Goal: Task Accomplishment & Management: Manage account settings

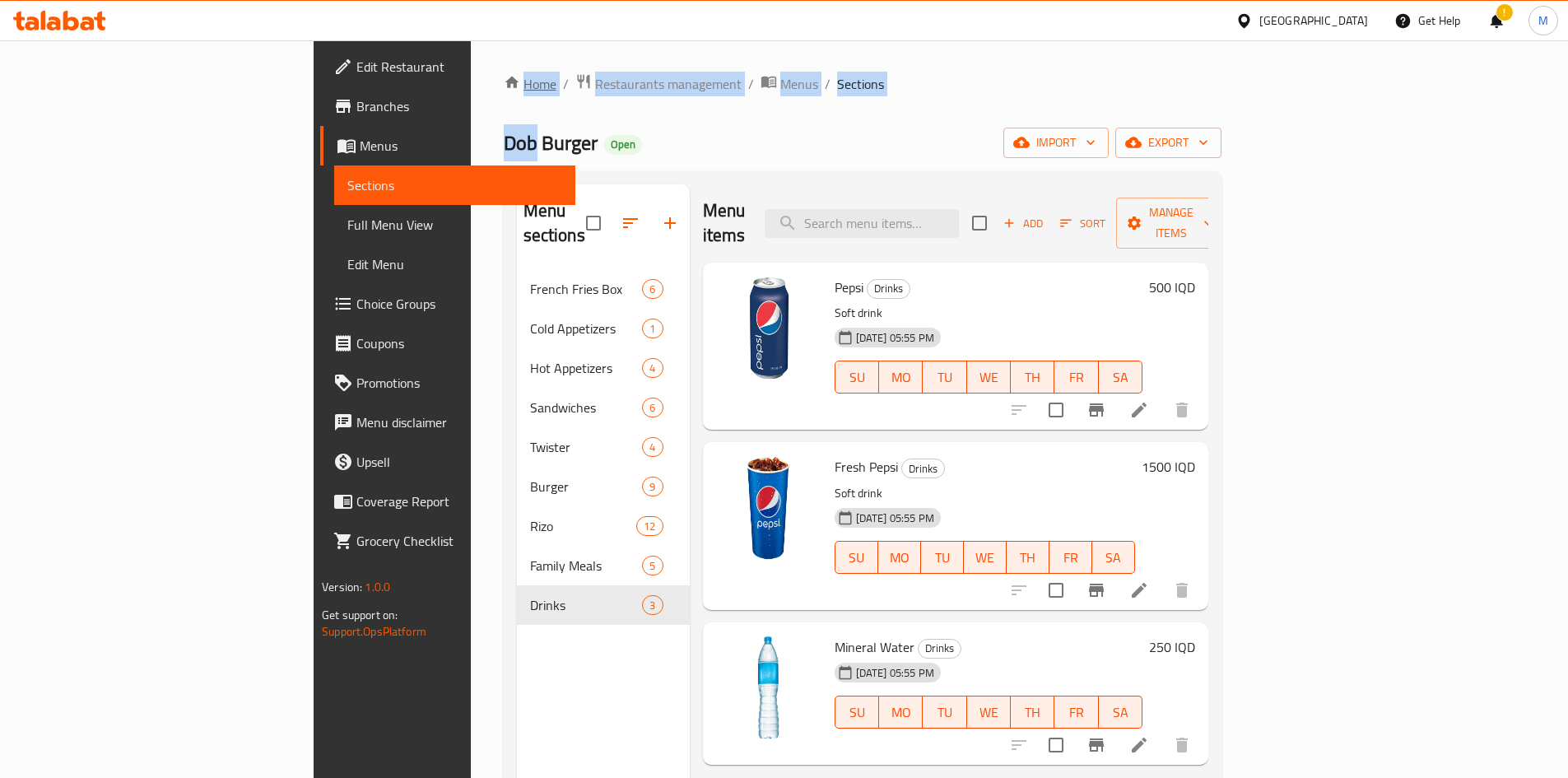
drag, startPoint x: 323, startPoint y: 97, endPoint x: 317, endPoint y: 88, distance: 10.8
click at [503, 88] on div "Home / Restaurants management / Menus / Sections Dob Burger Open import export …" at bounding box center [862, 524] width 718 height 902
click at [503, 88] on link "Home" at bounding box center [530, 84] width 53 height 20
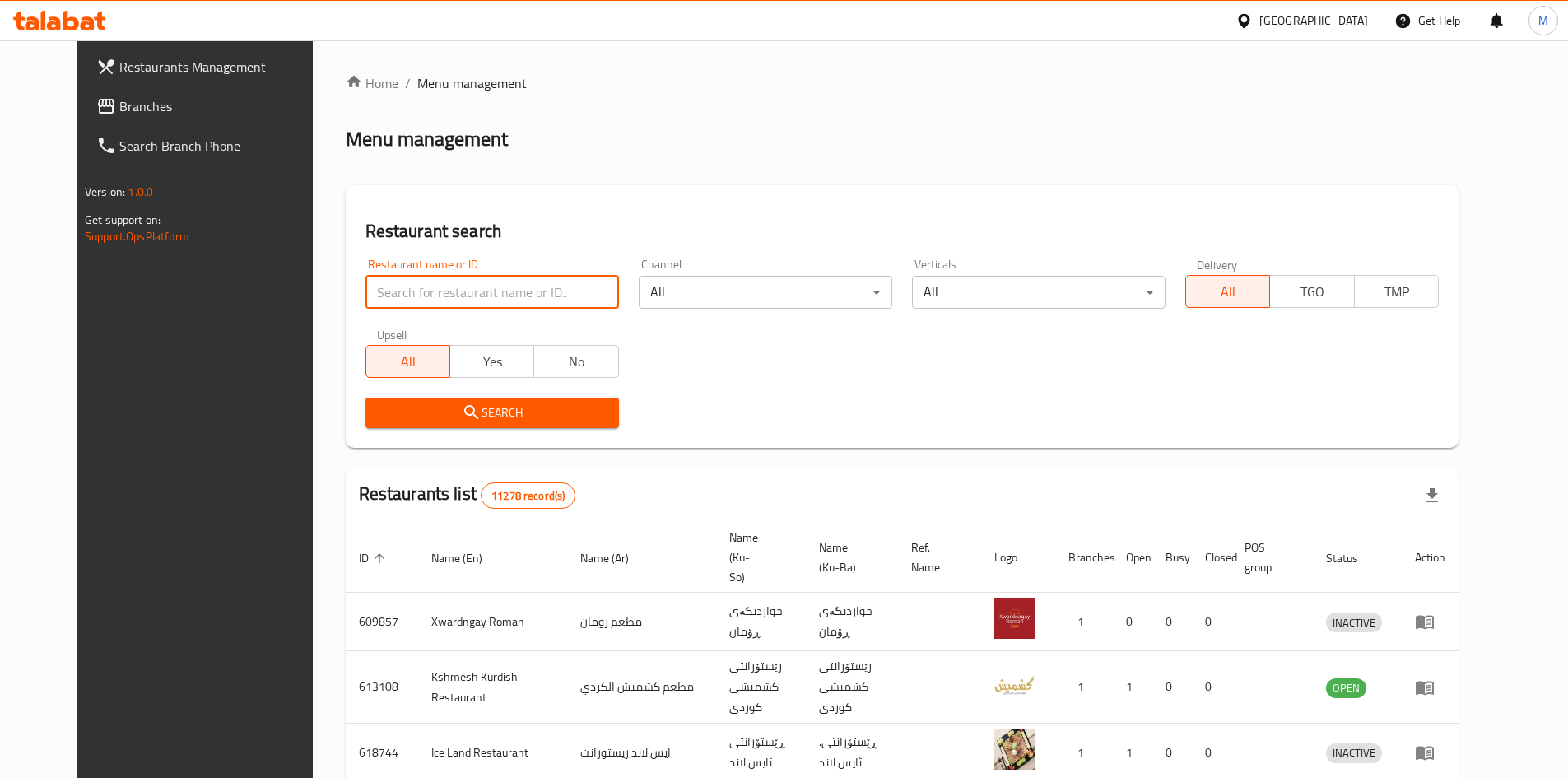
click at [415, 293] on input "search" at bounding box center [492, 292] width 254 height 33
click button "Search" at bounding box center [492, 412] width 254 height 30
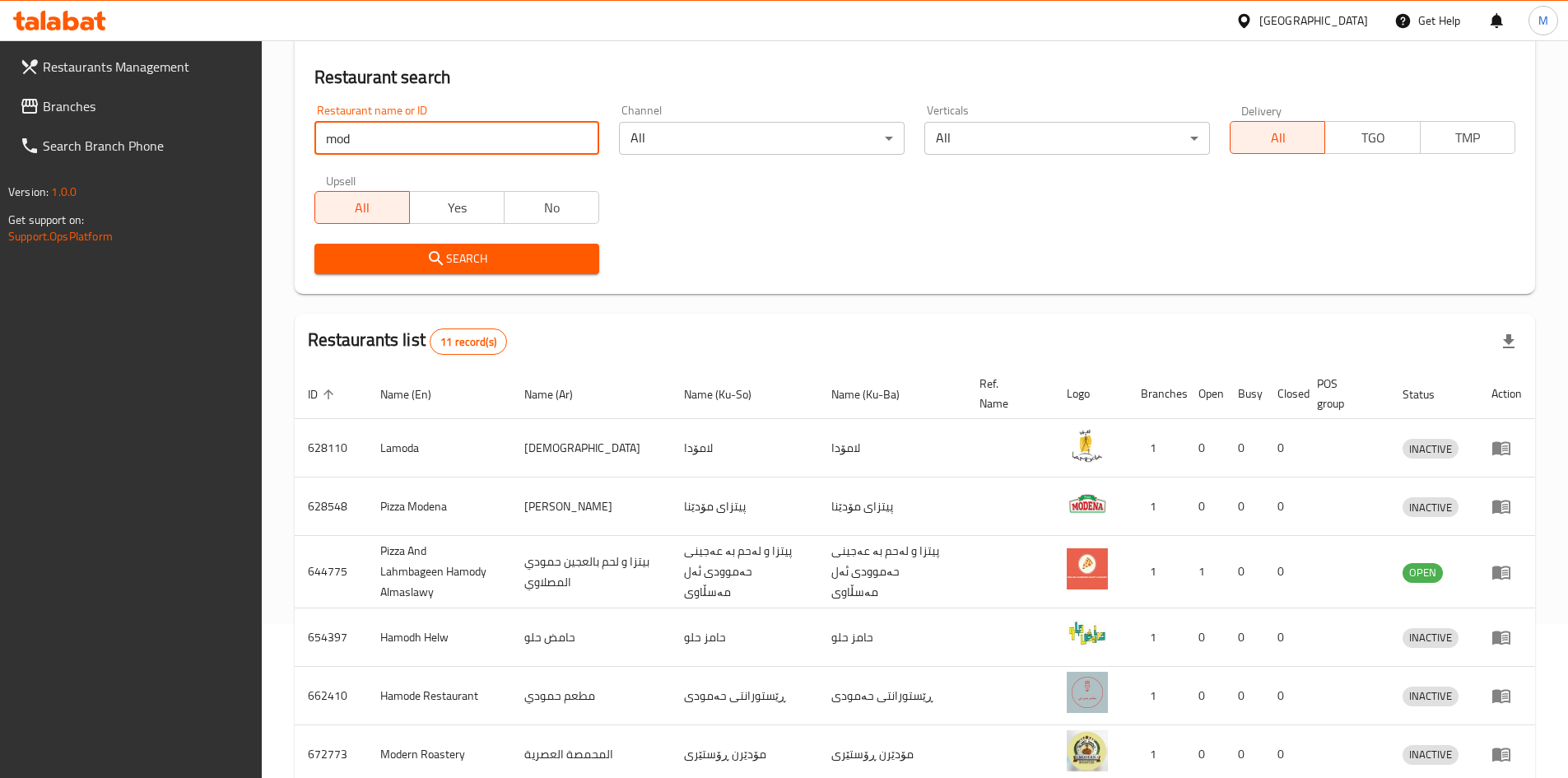
scroll to position [155, 0]
type input "mod cafe"
click button "Search" at bounding box center [457, 257] width 286 height 30
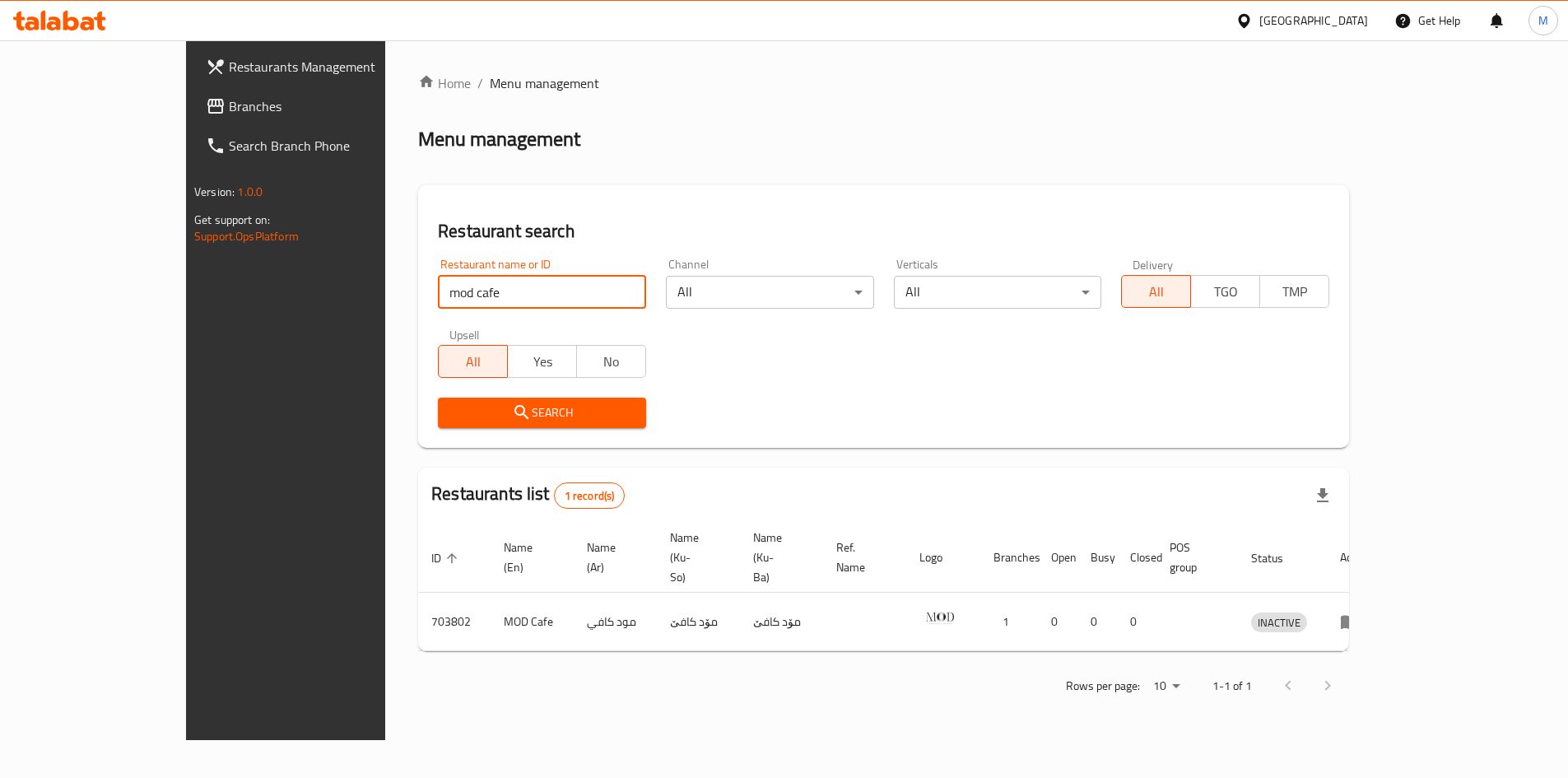
scroll to position [0, 0]
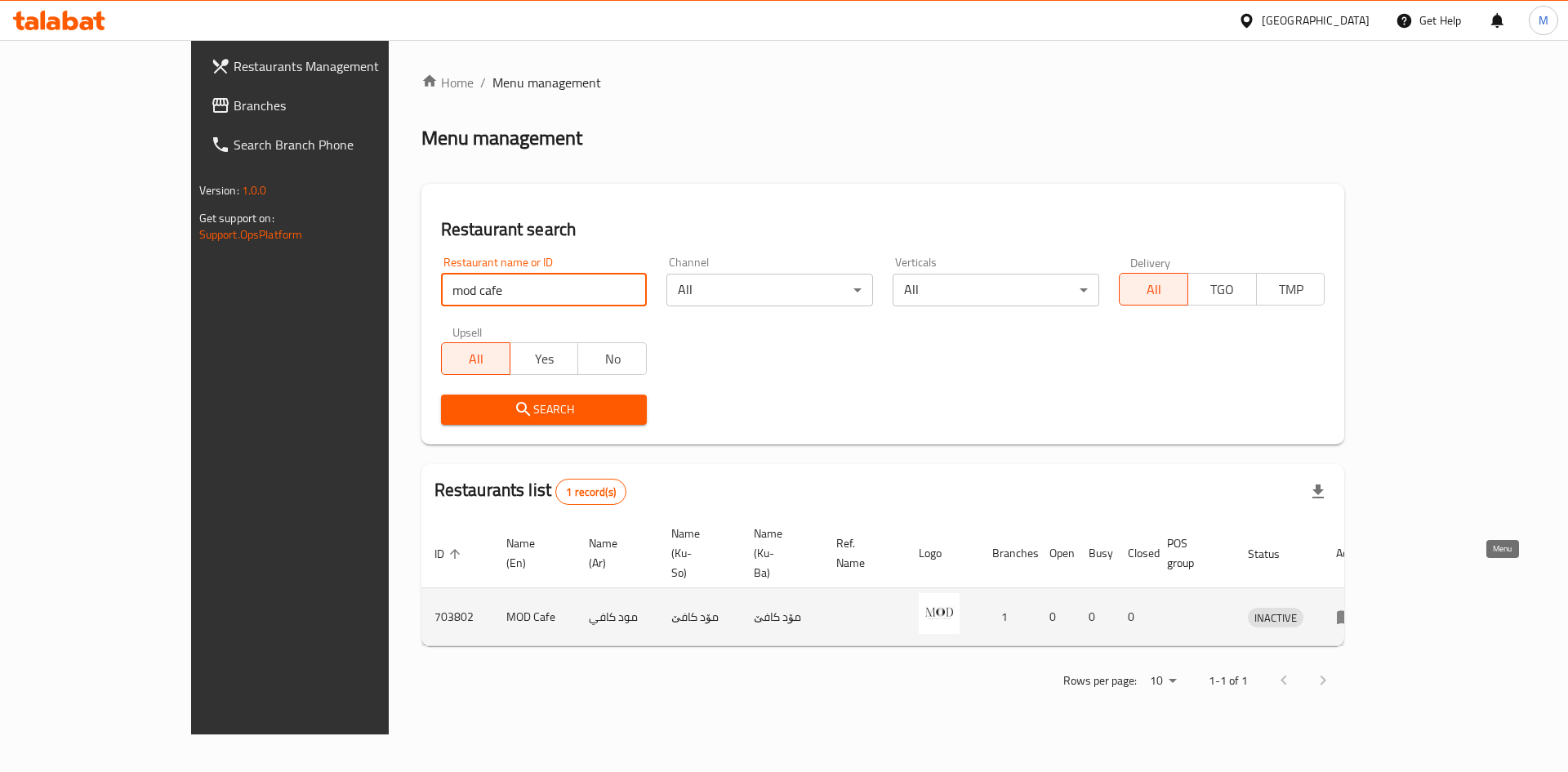
click at [1356, 607] on icon "enhanced table" at bounding box center [1346, 617] width 20 height 20
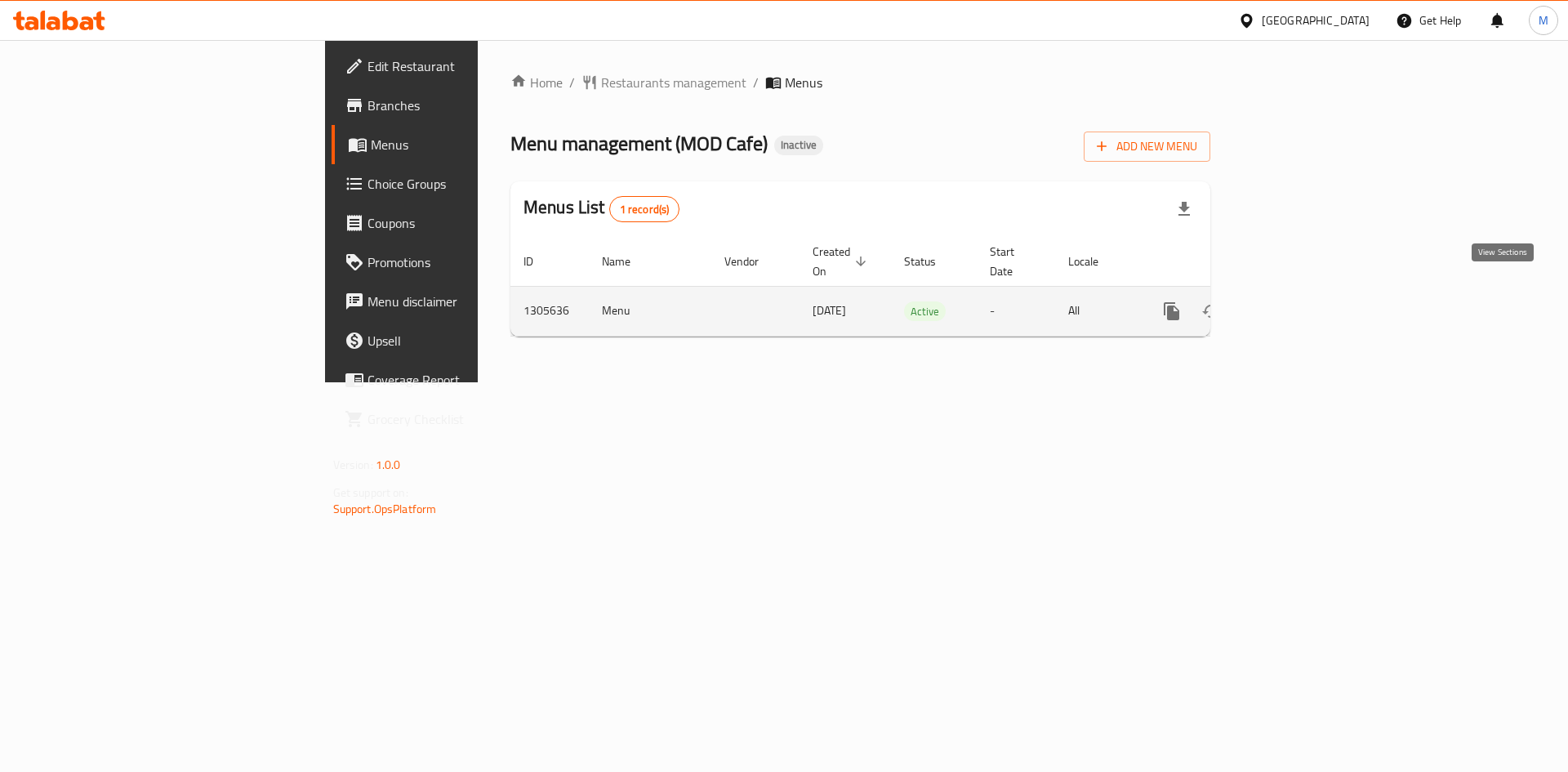
click at [1309, 292] on link "enhanced table" at bounding box center [1289, 311] width 39 height 39
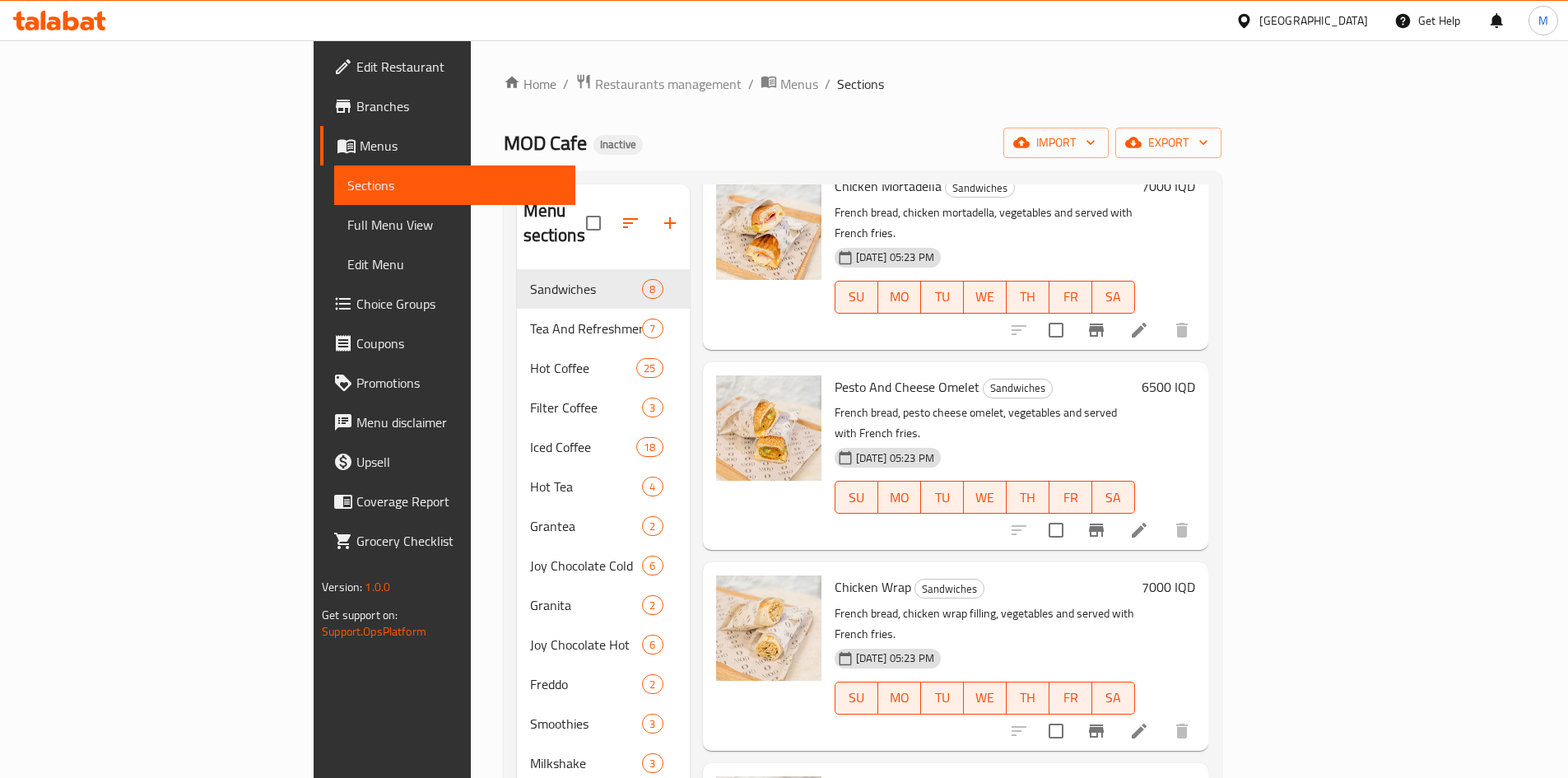
scroll to position [231, 0]
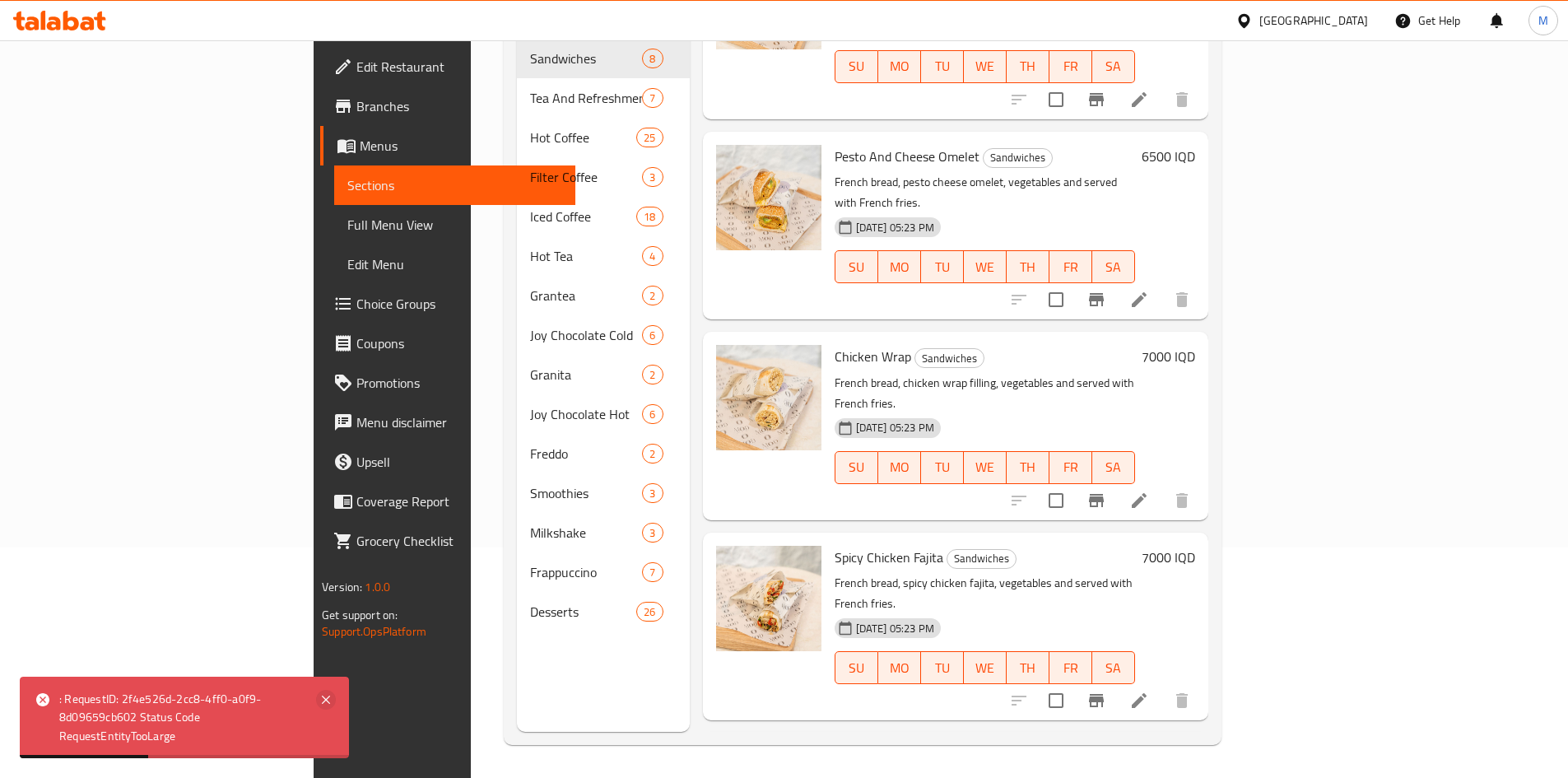
click at [322, 703] on icon at bounding box center [326, 699] width 8 height 8
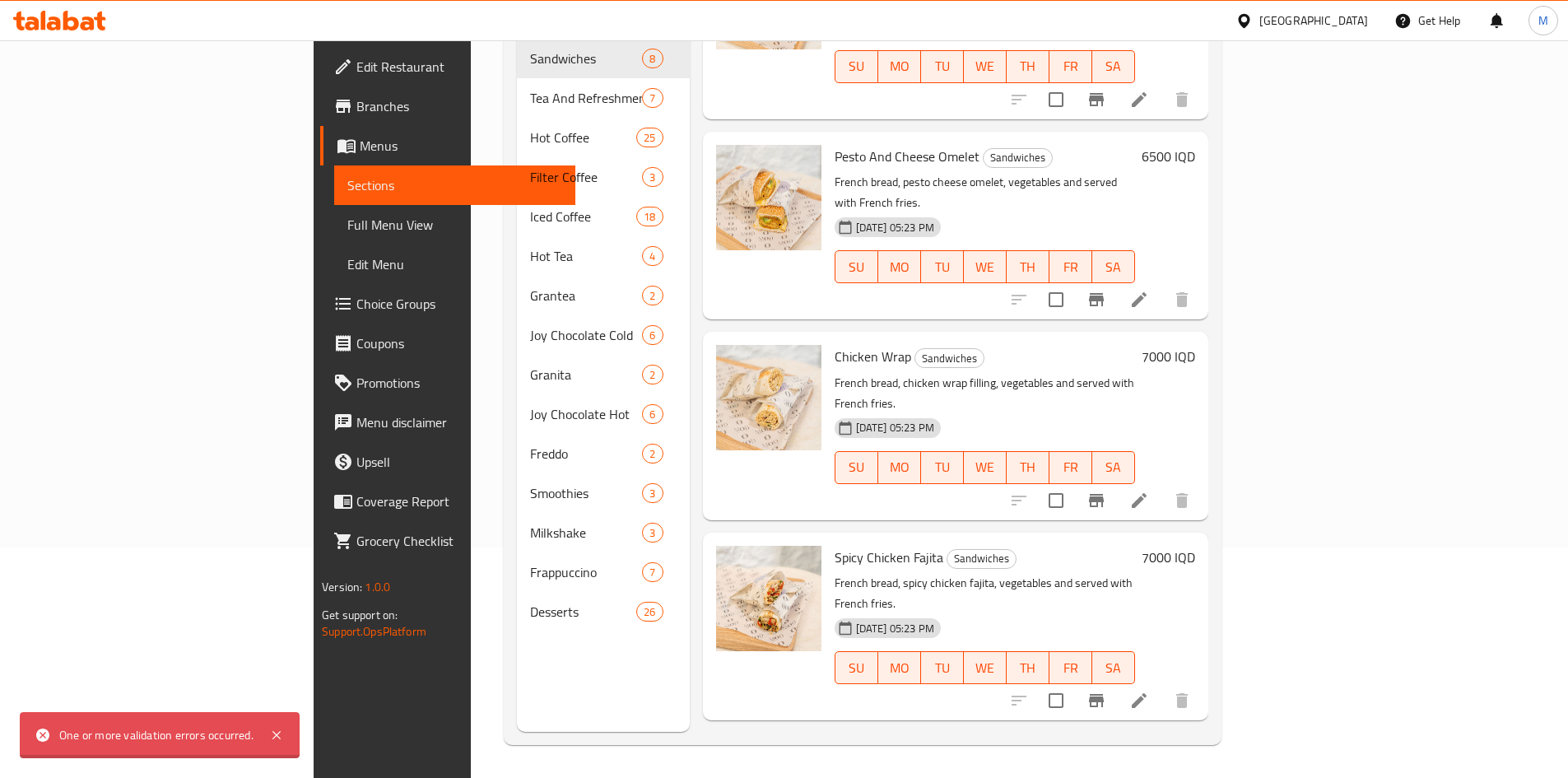
click at [782, 752] on button "delete image" at bounding box center [798, 769] width 33 height 33
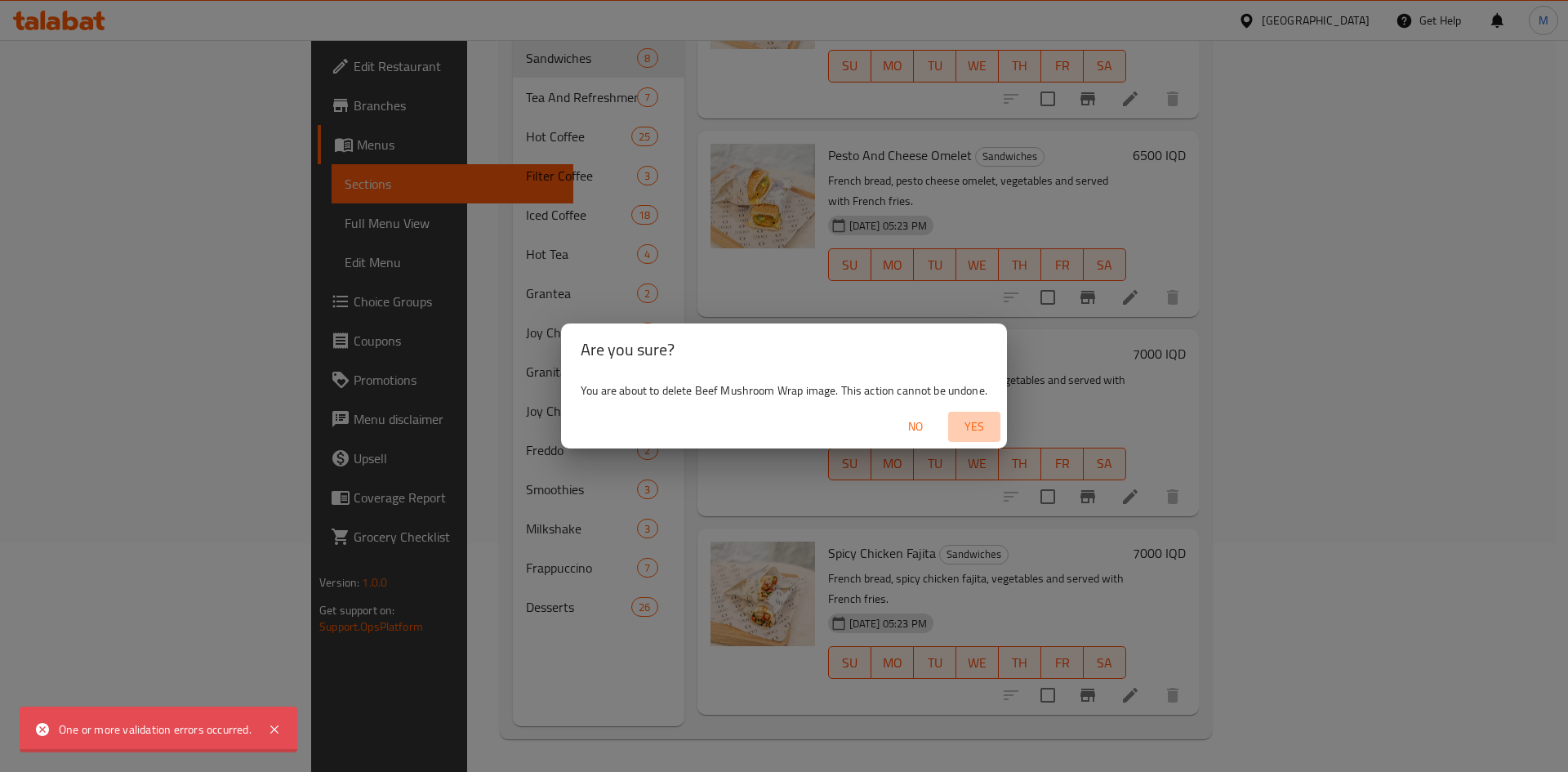
click at [972, 436] on span "Yes" at bounding box center [974, 427] width 39 height 20
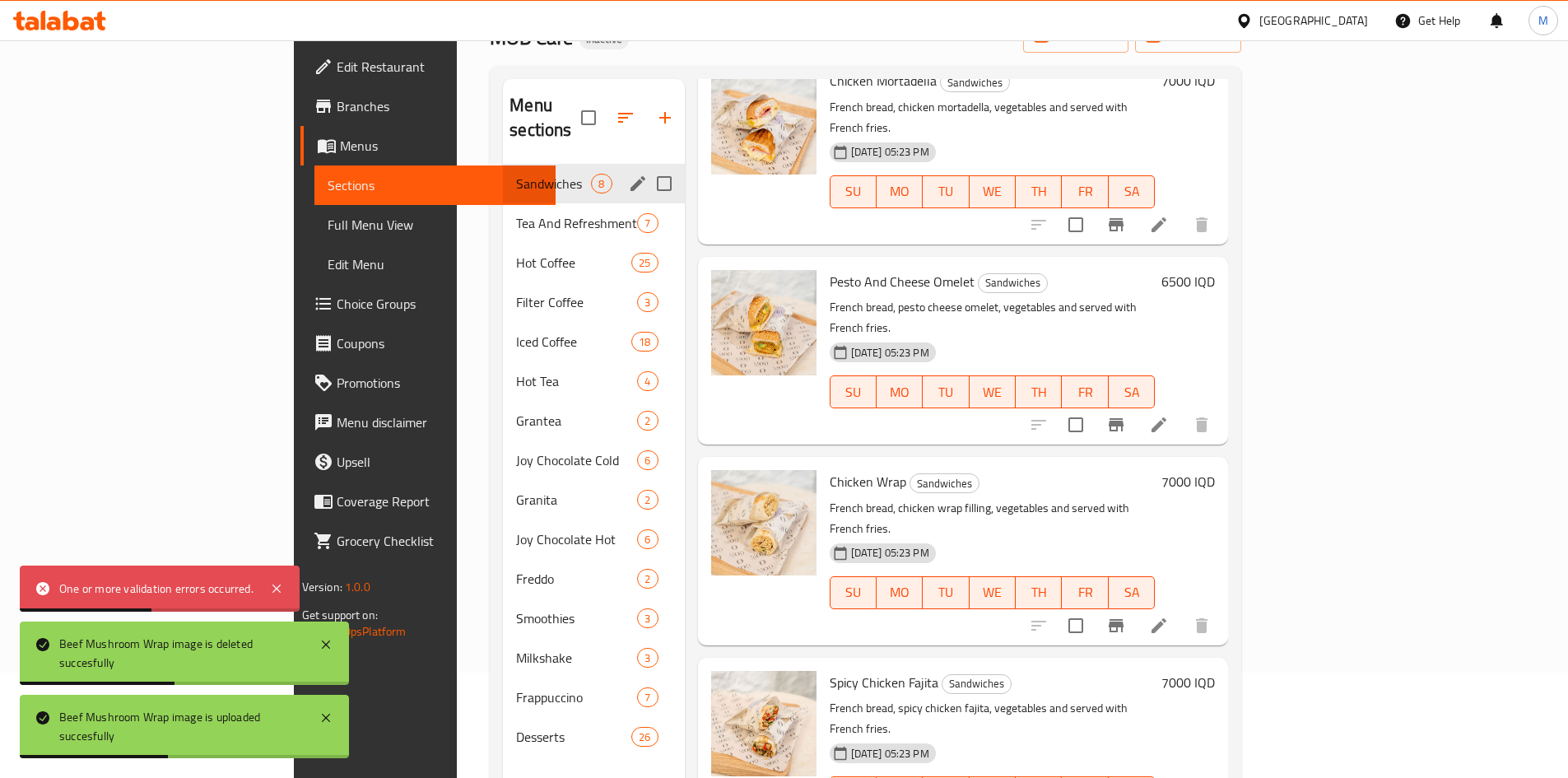
scroll to position [0, 0]
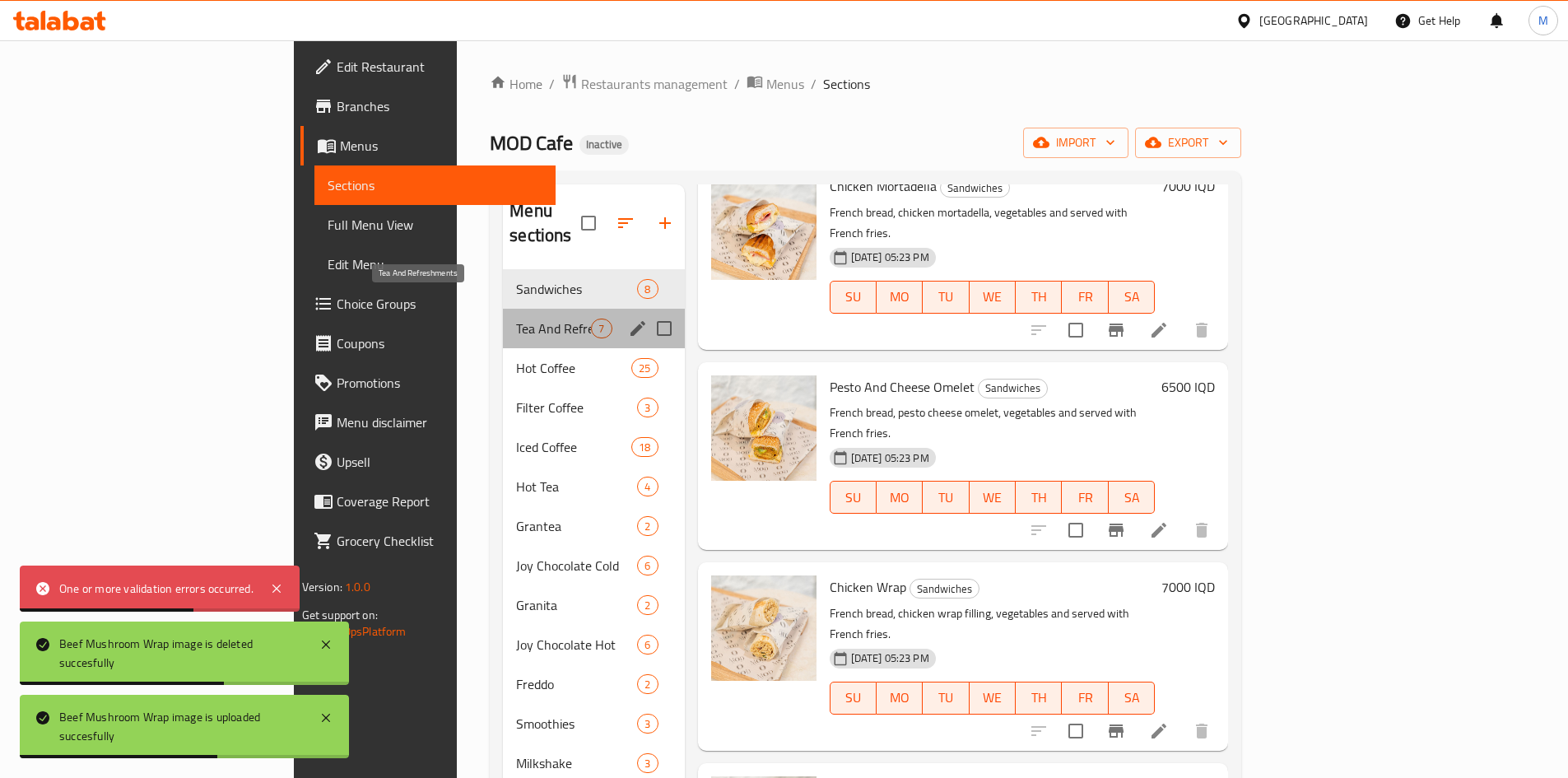
click at [516, 319] on span "Tea And Refreshments" at bounding box center [554, 329] width 75 height 20
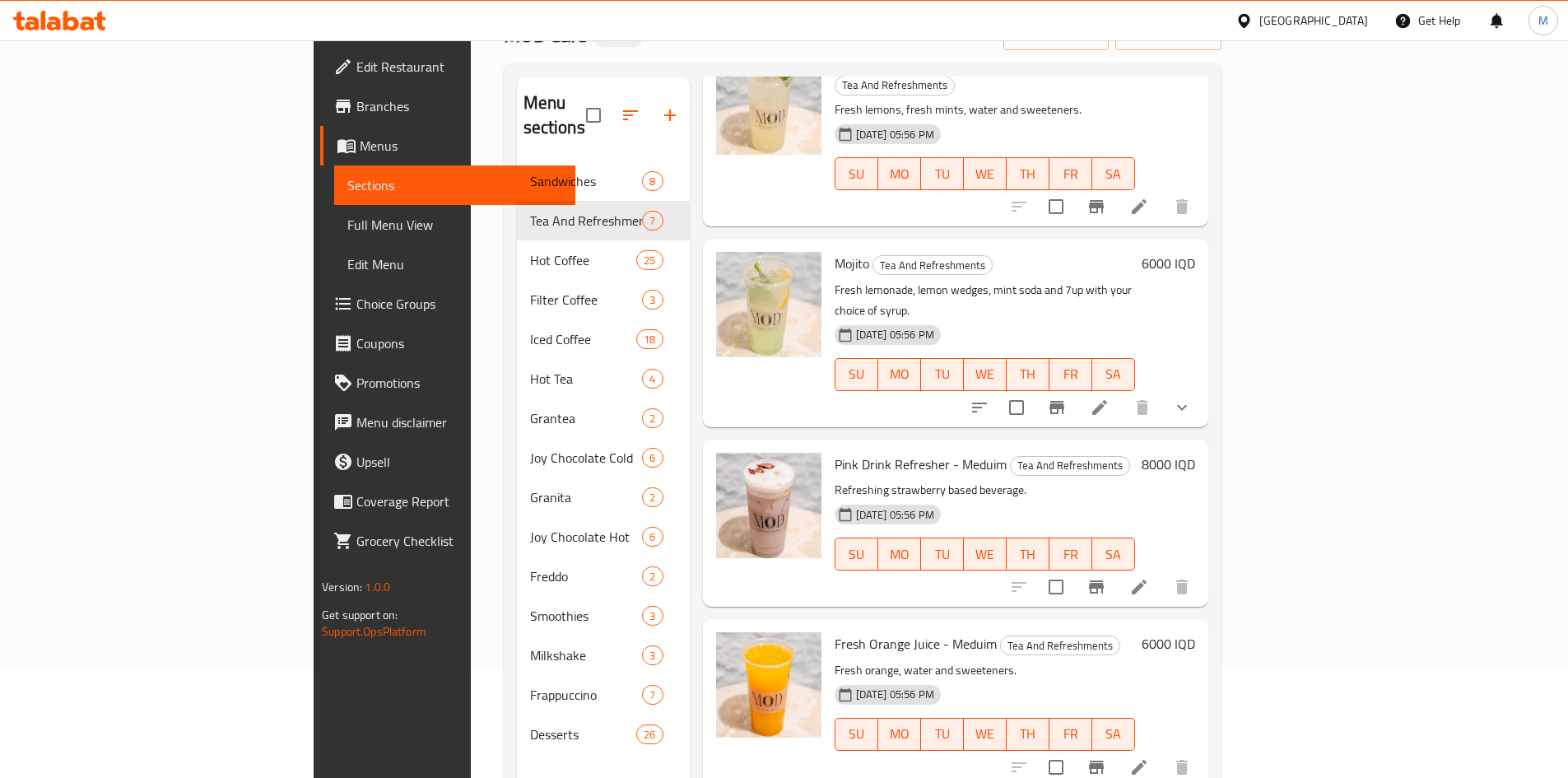
scroll to position [231, 0]
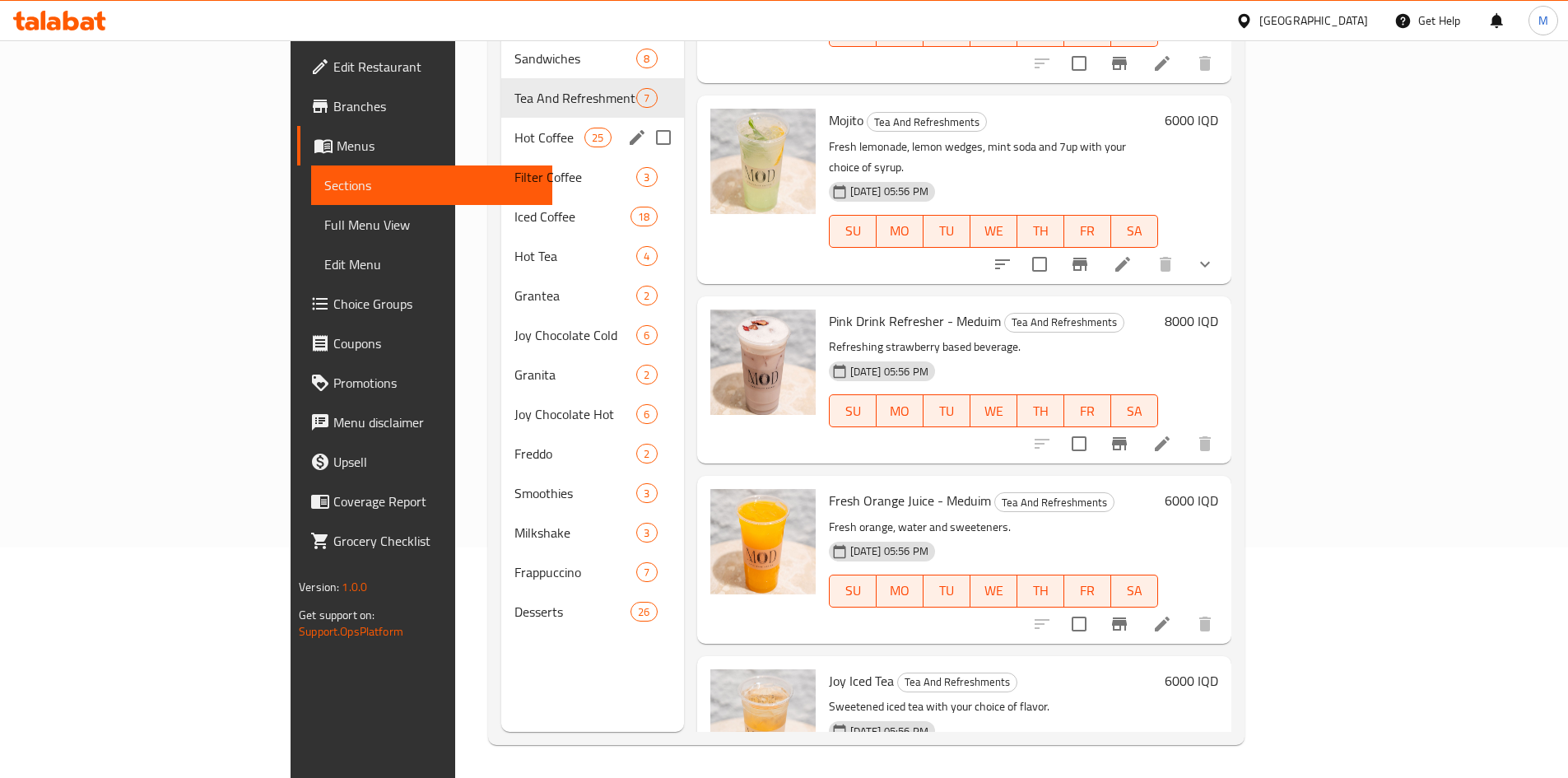
click at [514, 127] on span "Hot Coffee" at bounding box center [549, 137] width 70 height 20
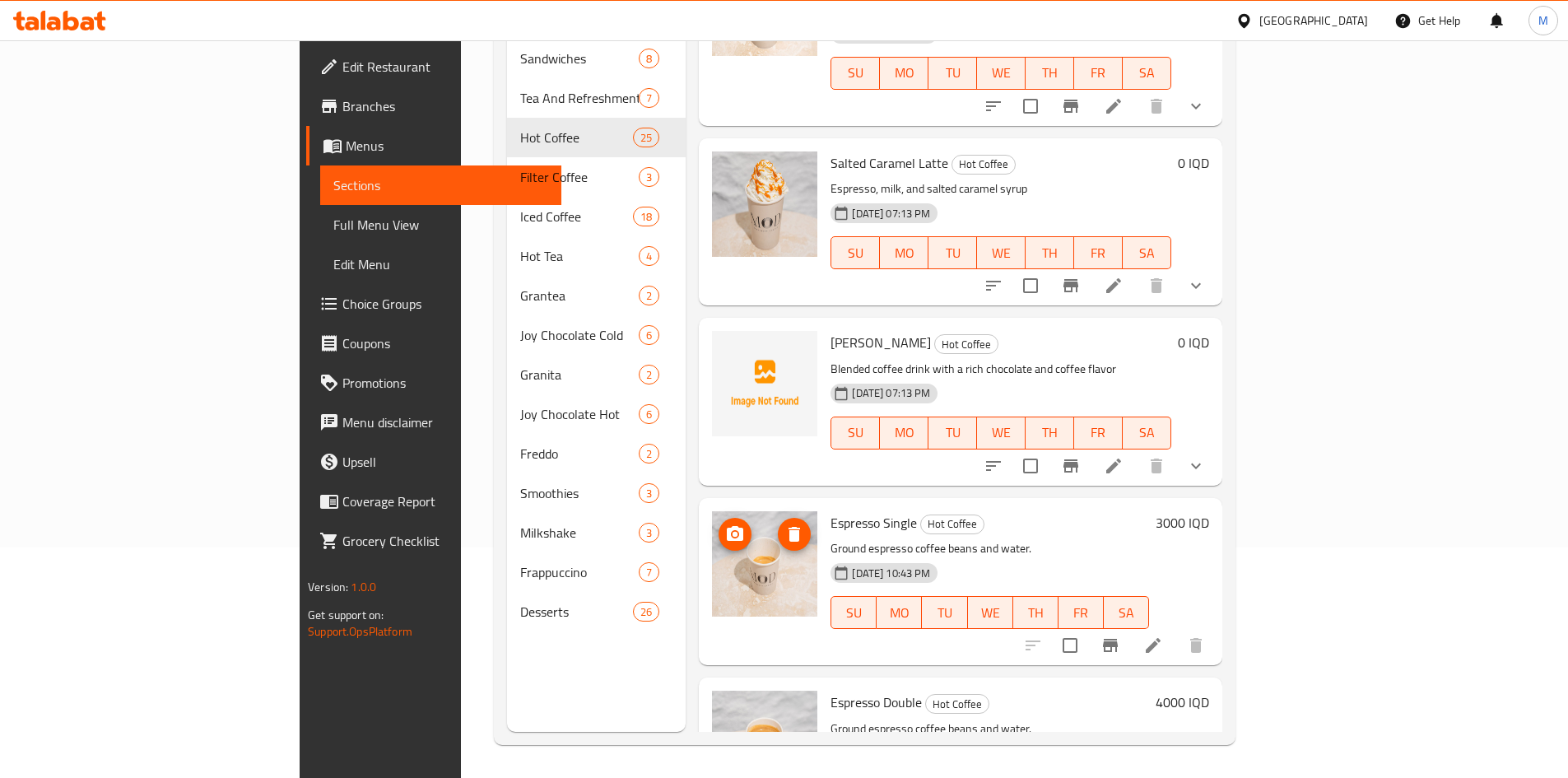
scroll to position [3758, 0]
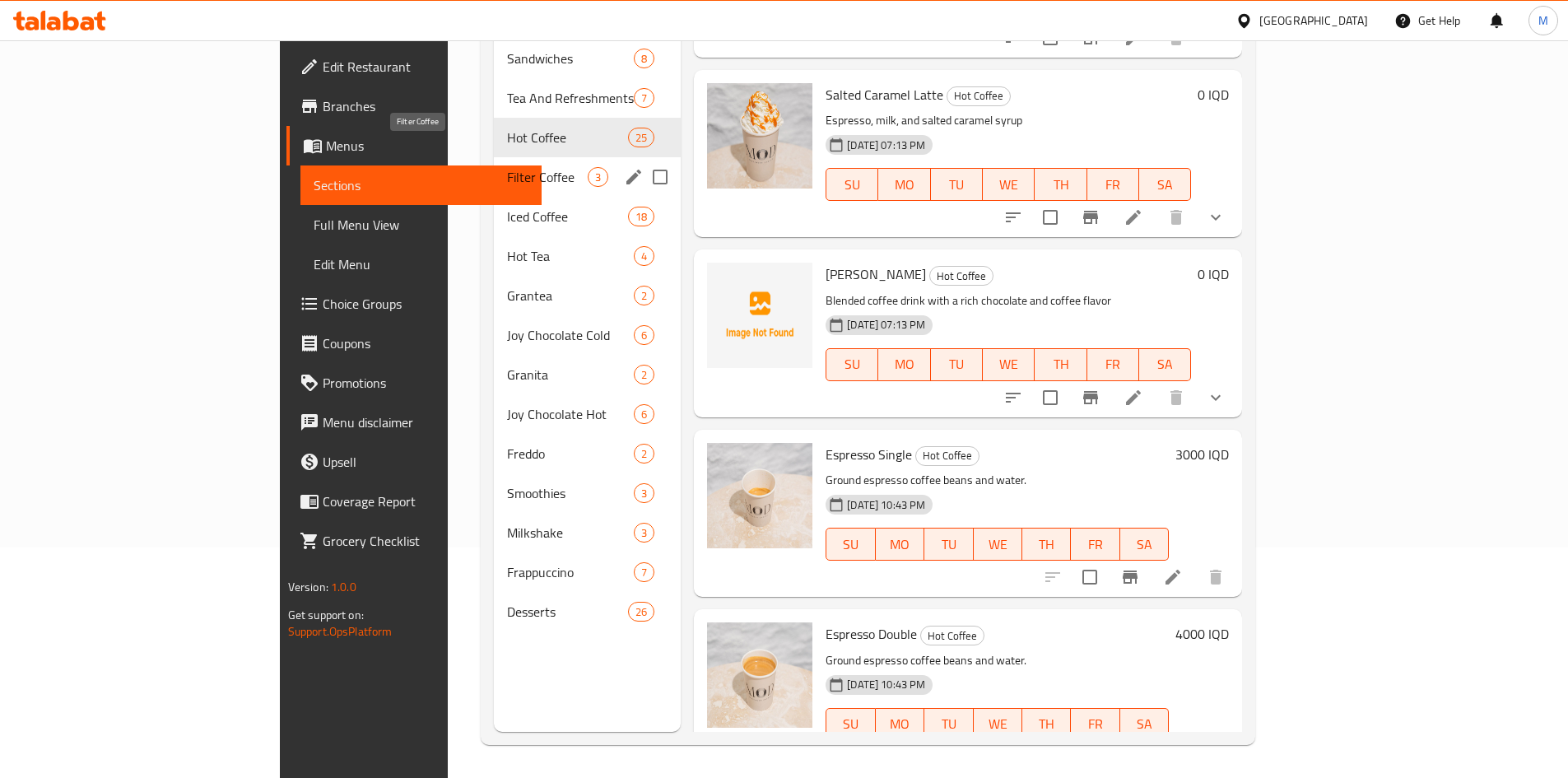
click at [507, 167] on span "Filter Coffee" at bounding box center [547, 178] width 81 height 20
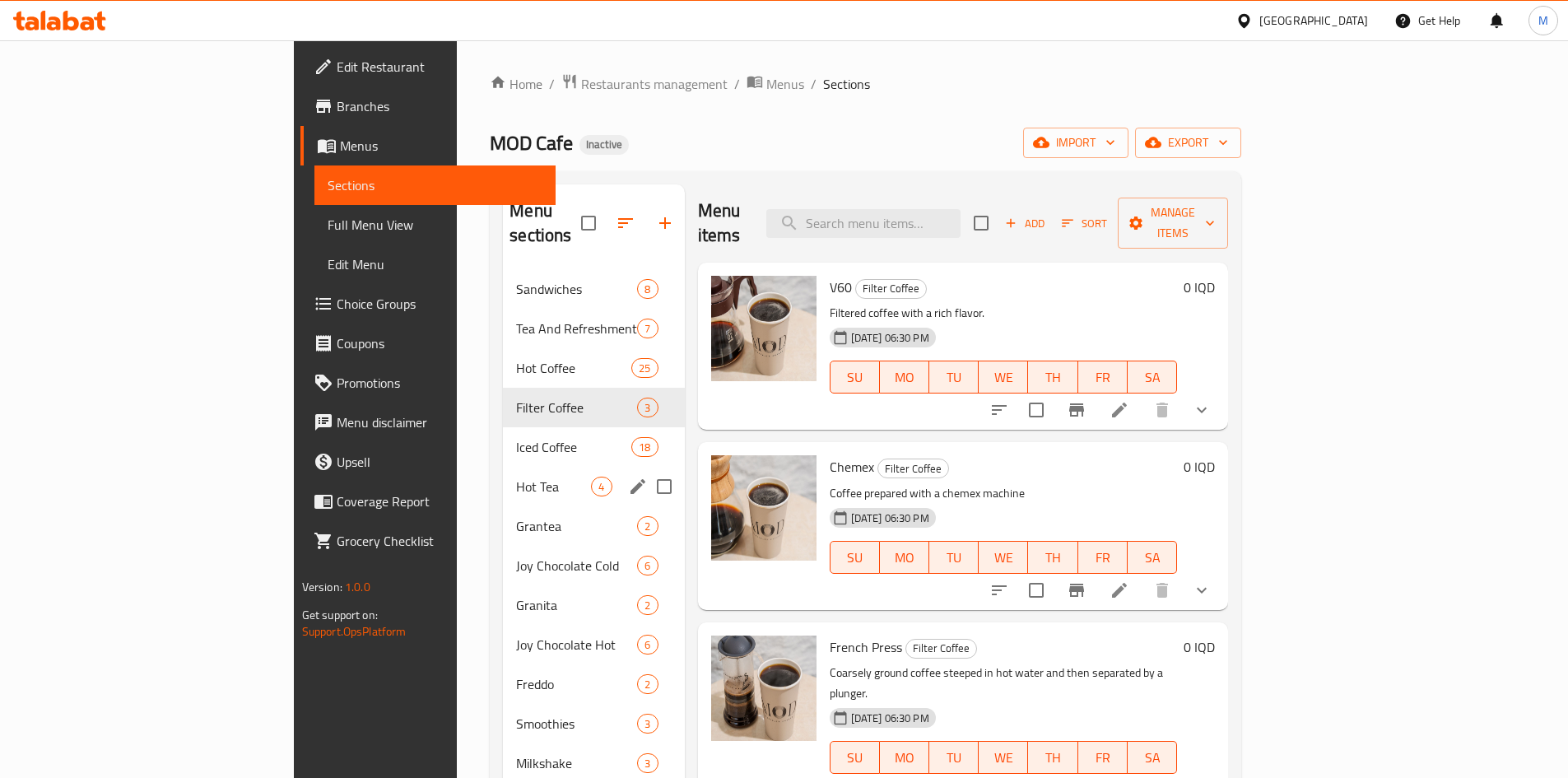
click at [503, 433] on div "Iced Coffee 18" at bounding box center [593, 447] width 181 height 39
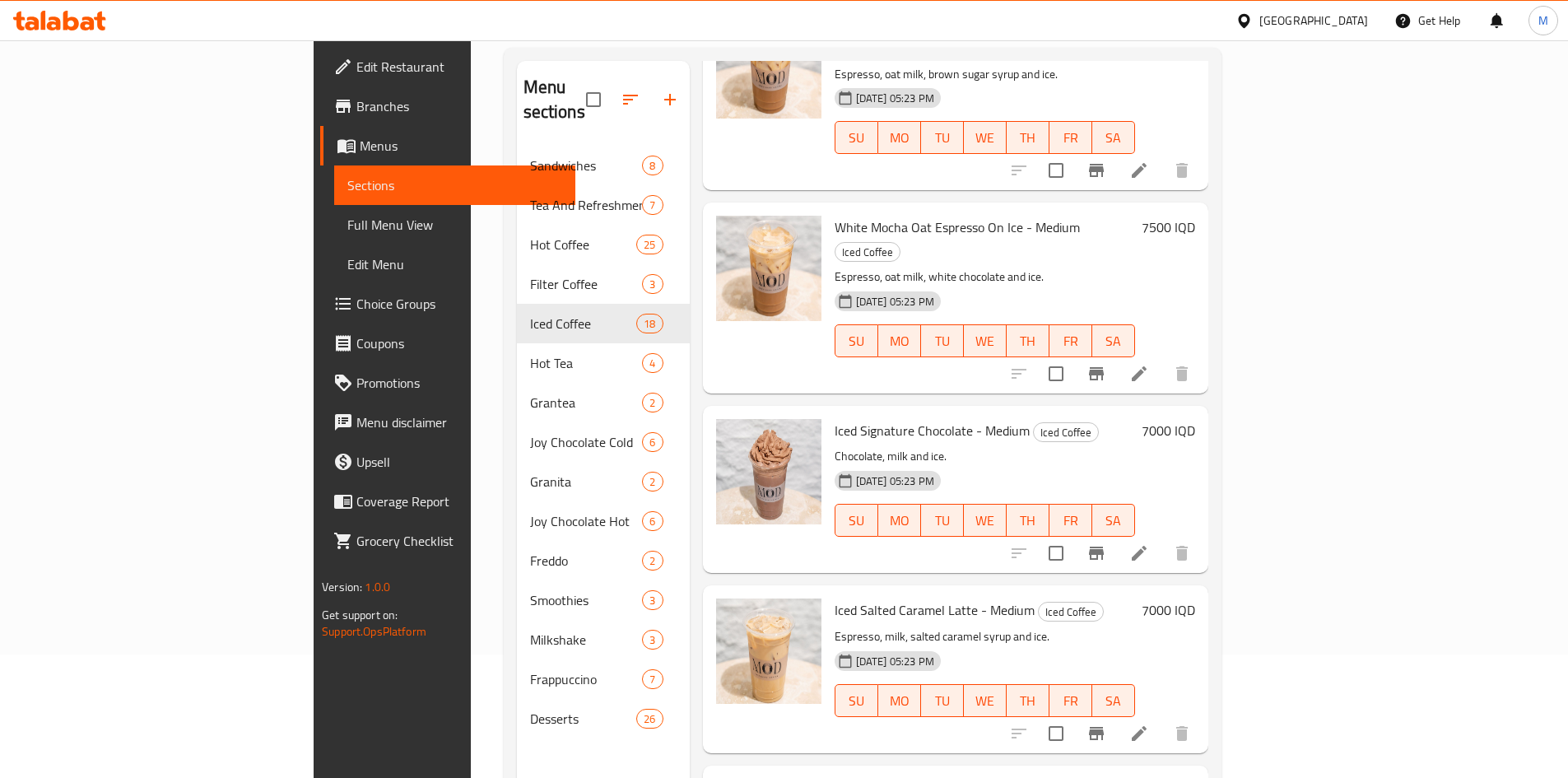
scroll to position [231, 0]
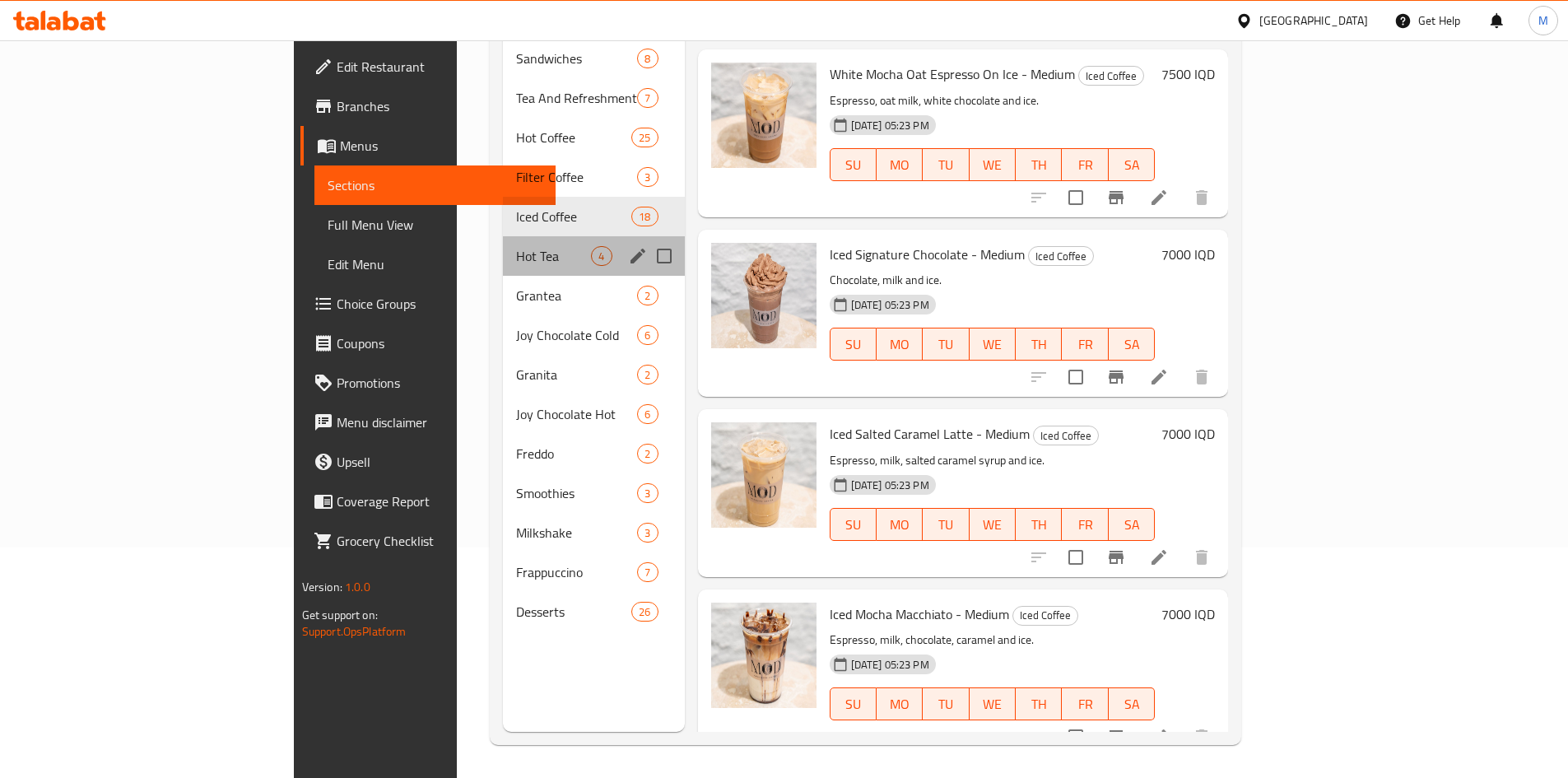
click at [516, 246] on span "Hot Tea" at bounding box center [554, 256] width 75 height 20
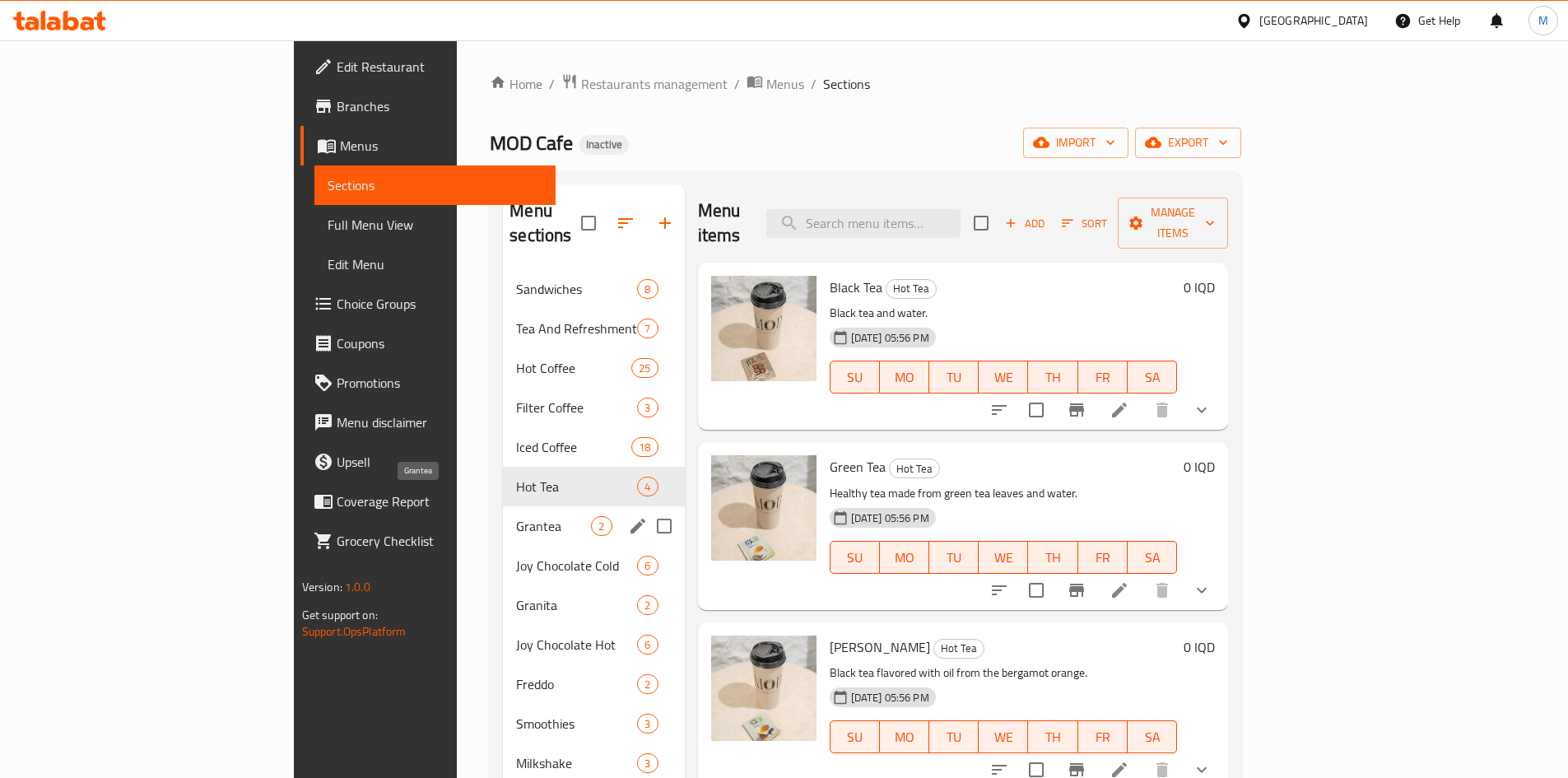
click at [516, 516] on span "Grantea" at bounding box center [554, 526] width 75 height 20
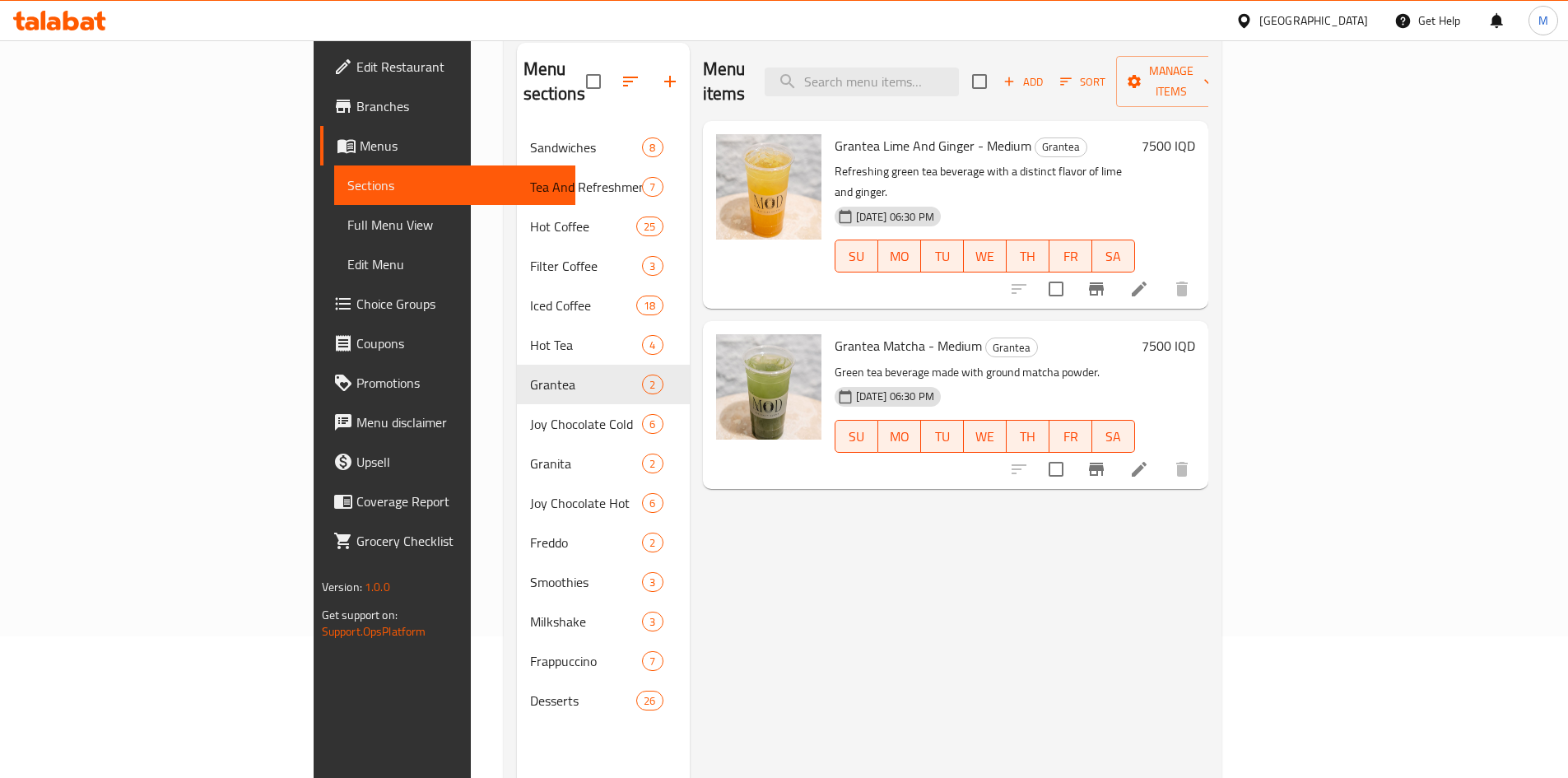
scroll to position [231, 0]
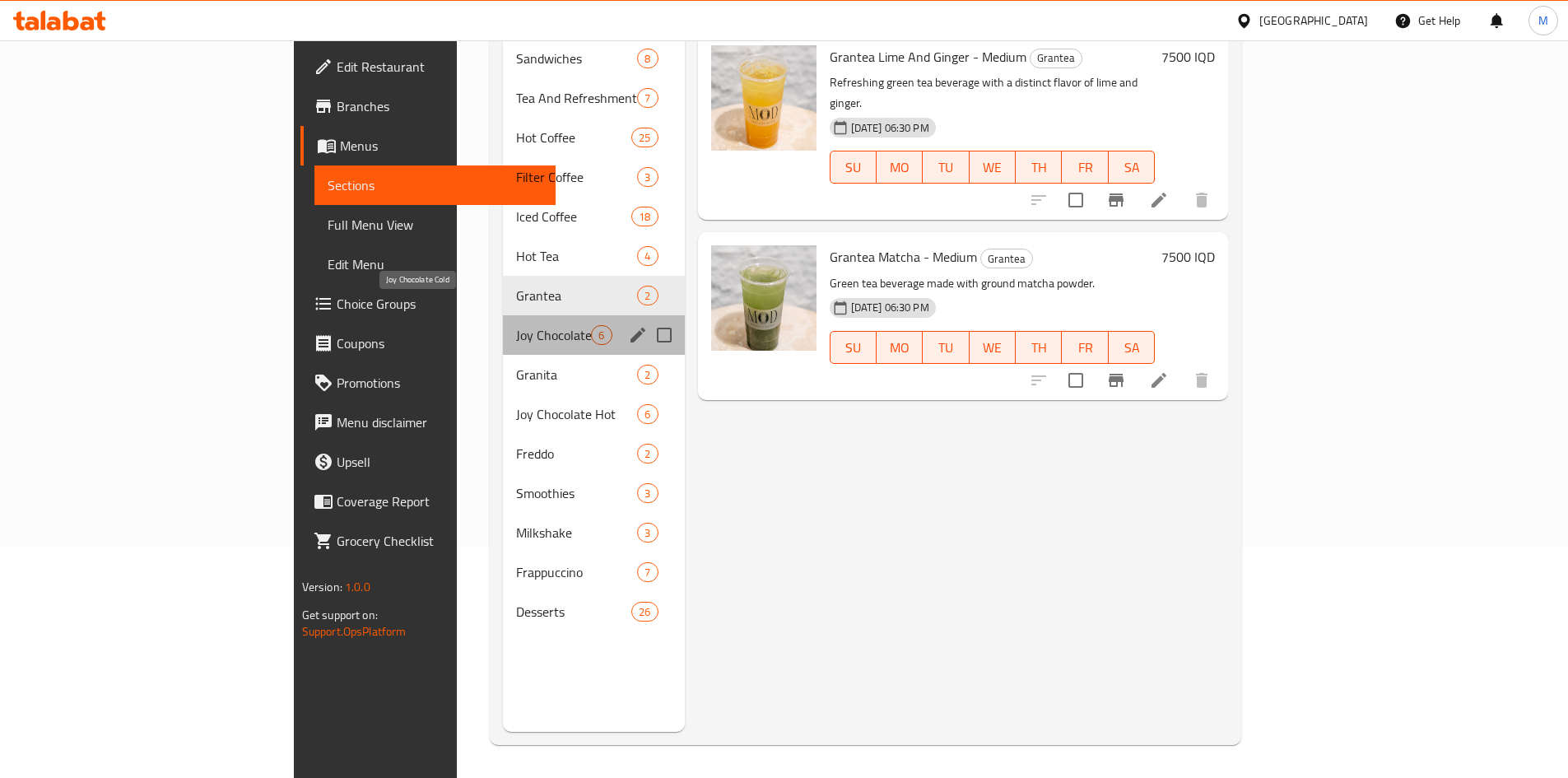
click at [516, 325] on span "Joy Chocolate Cold" at bounding box center [554, 335] width 75 height 20
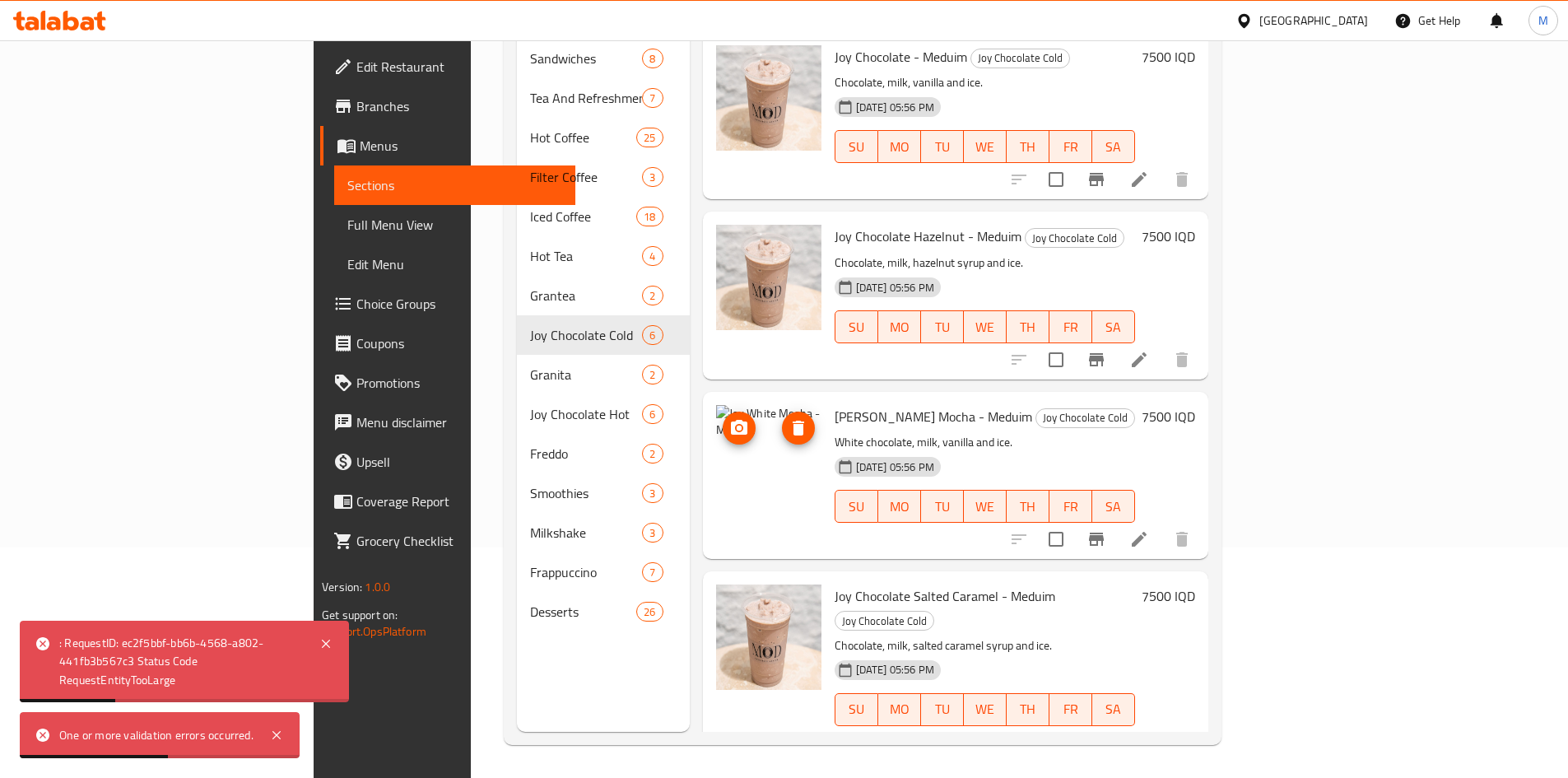
click at [782, 418] on span "delete image" at bounding box center [798, 428] width 33 height 20
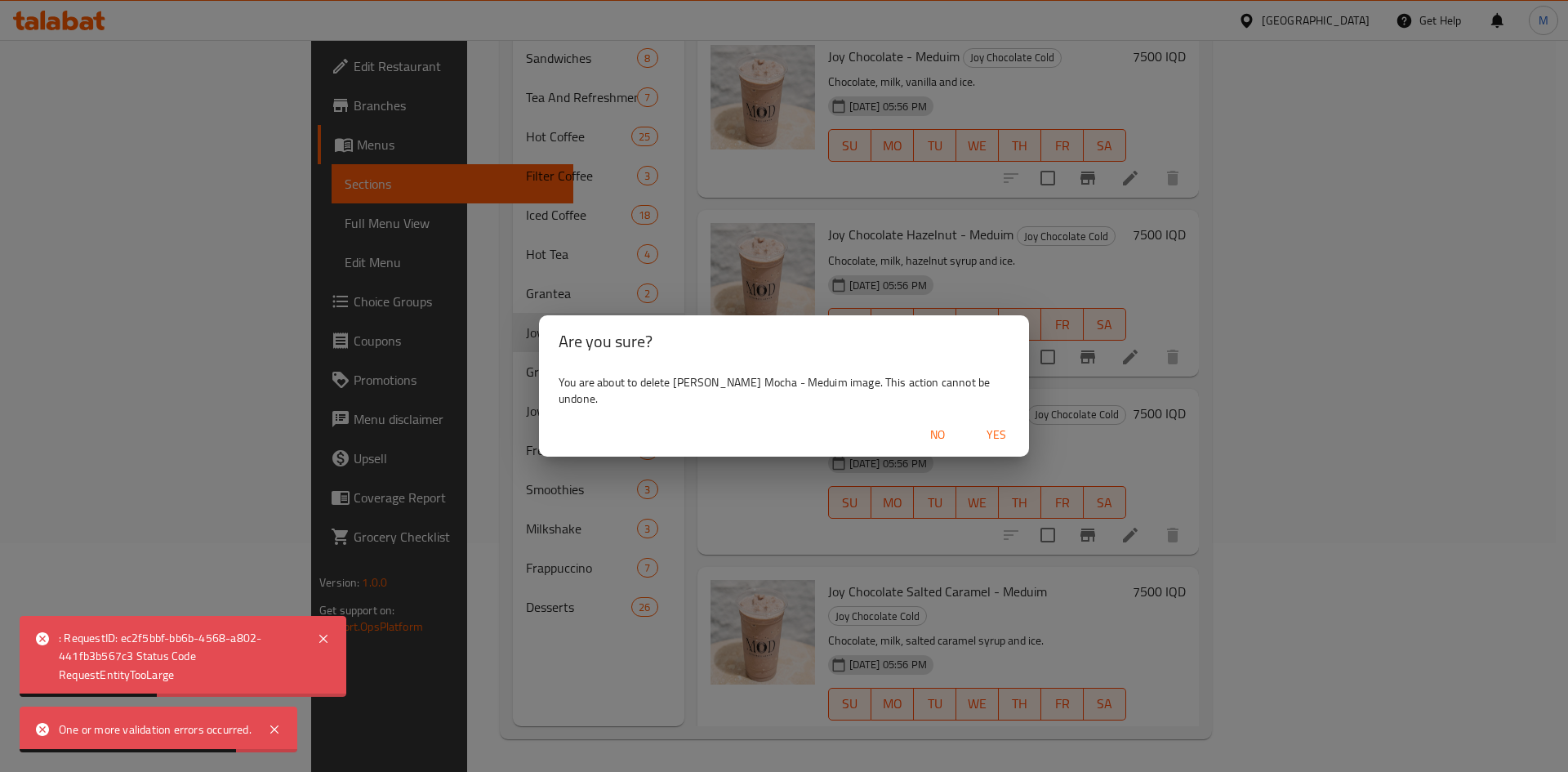
click at [998, 434] on span "Yes" at bounding box center [996, 435] width 39 height 20
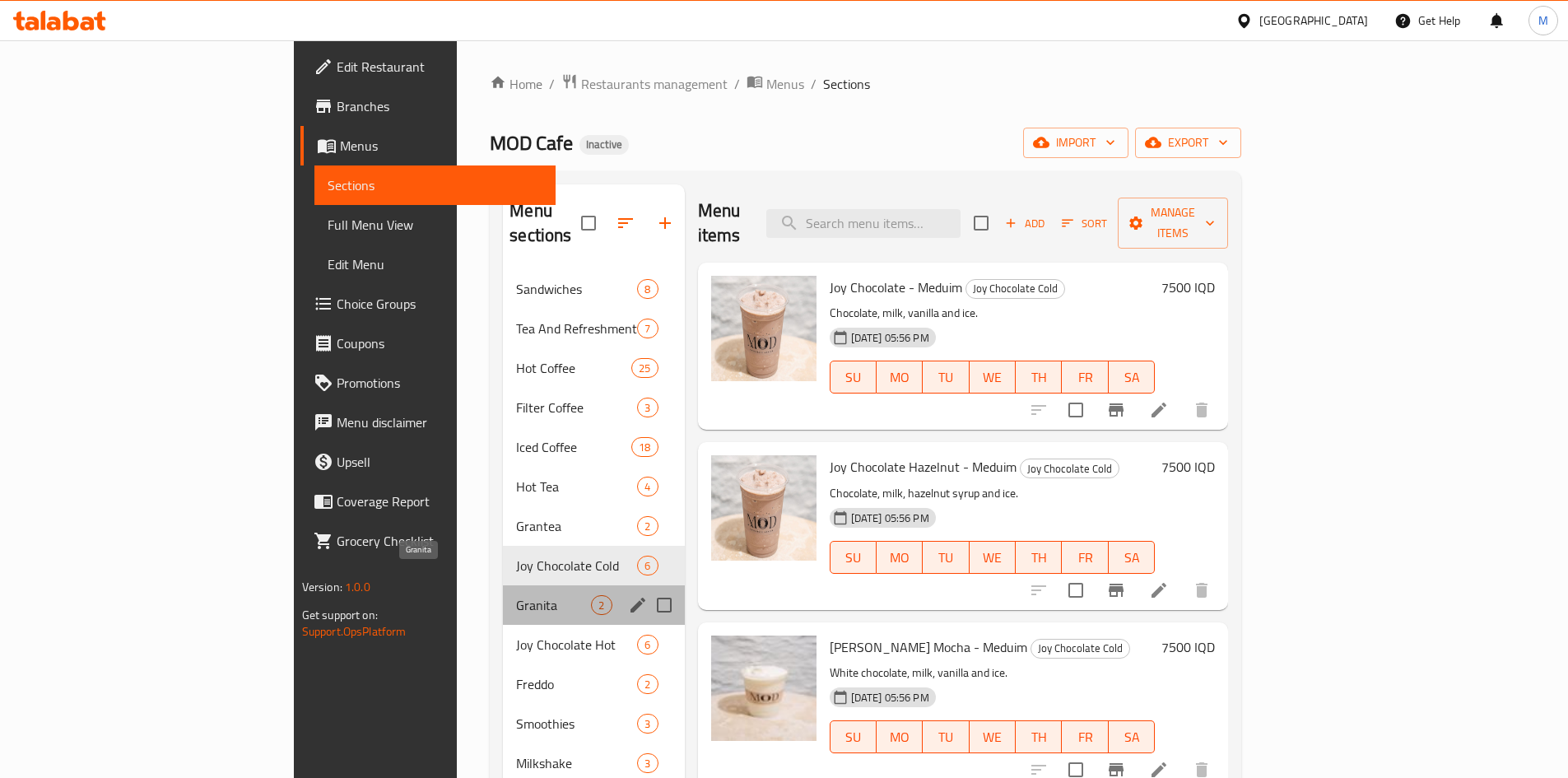
click at [516, 595] on span "Granita" at bounding box center [554, 605] width 75 height 20
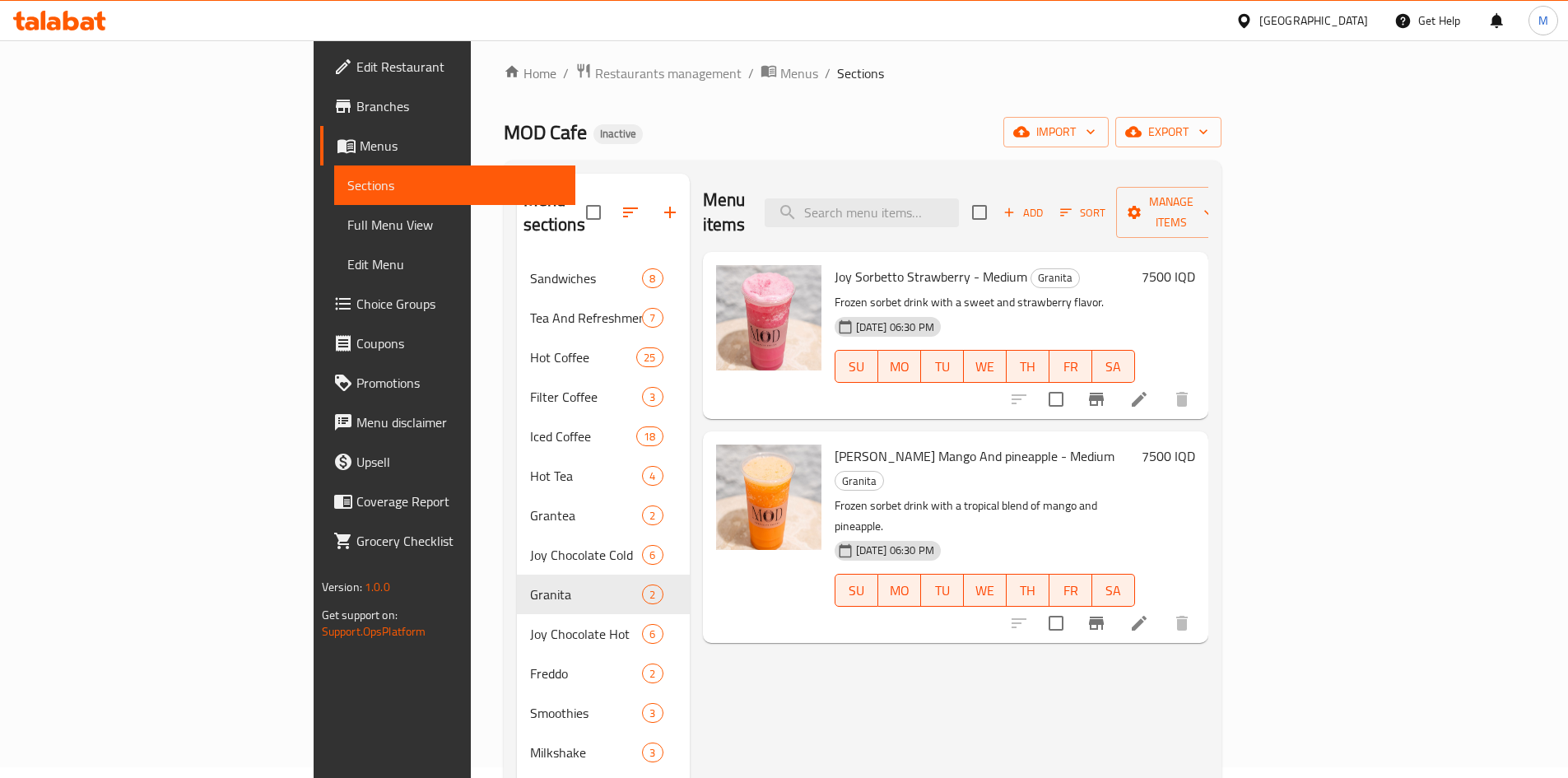
scroll to position [231, 0]
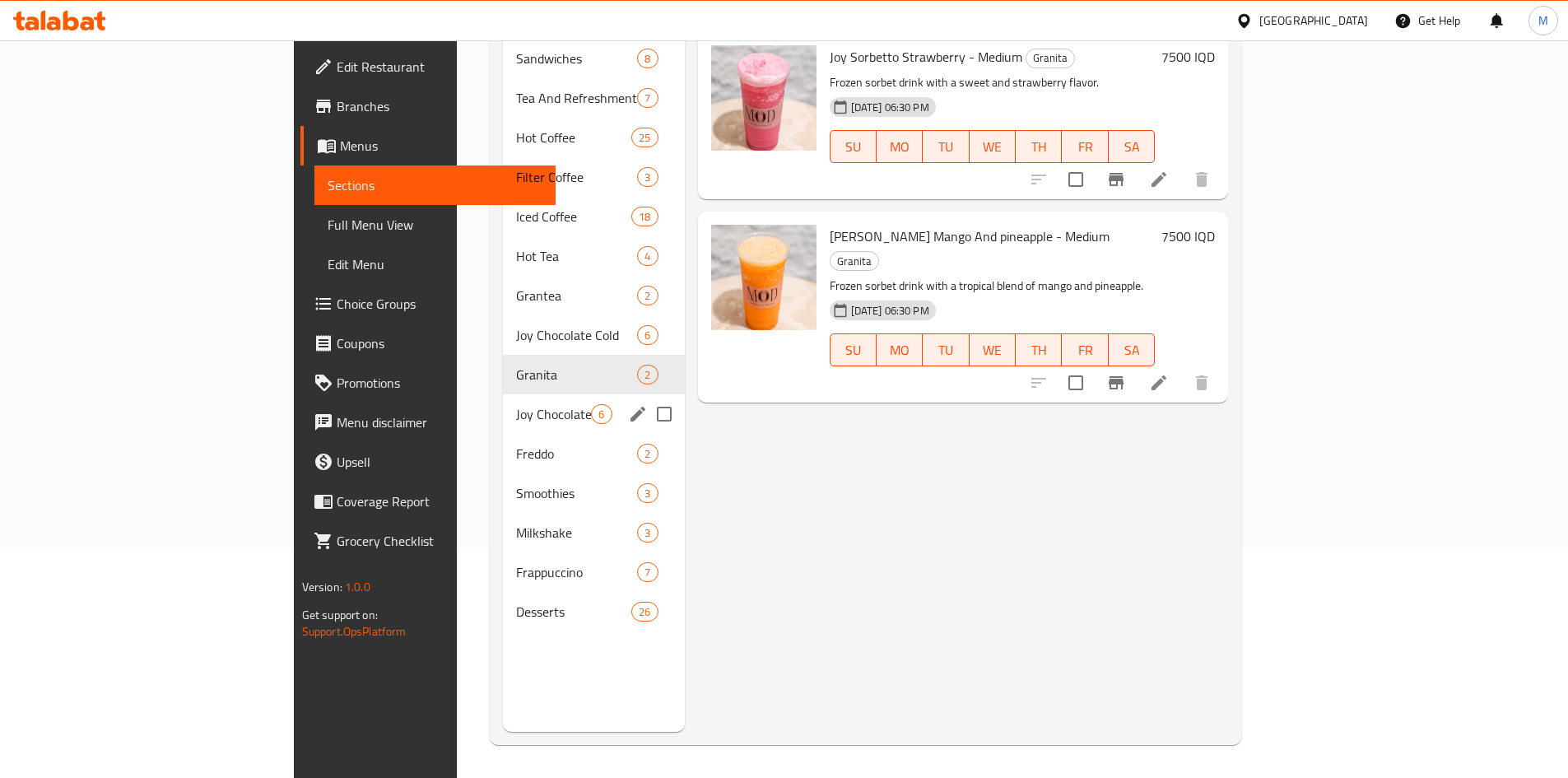
click at [503, 402] on div "Joy Chocolate Hot 6" at bounding box center [593, 414] width 181 height 39
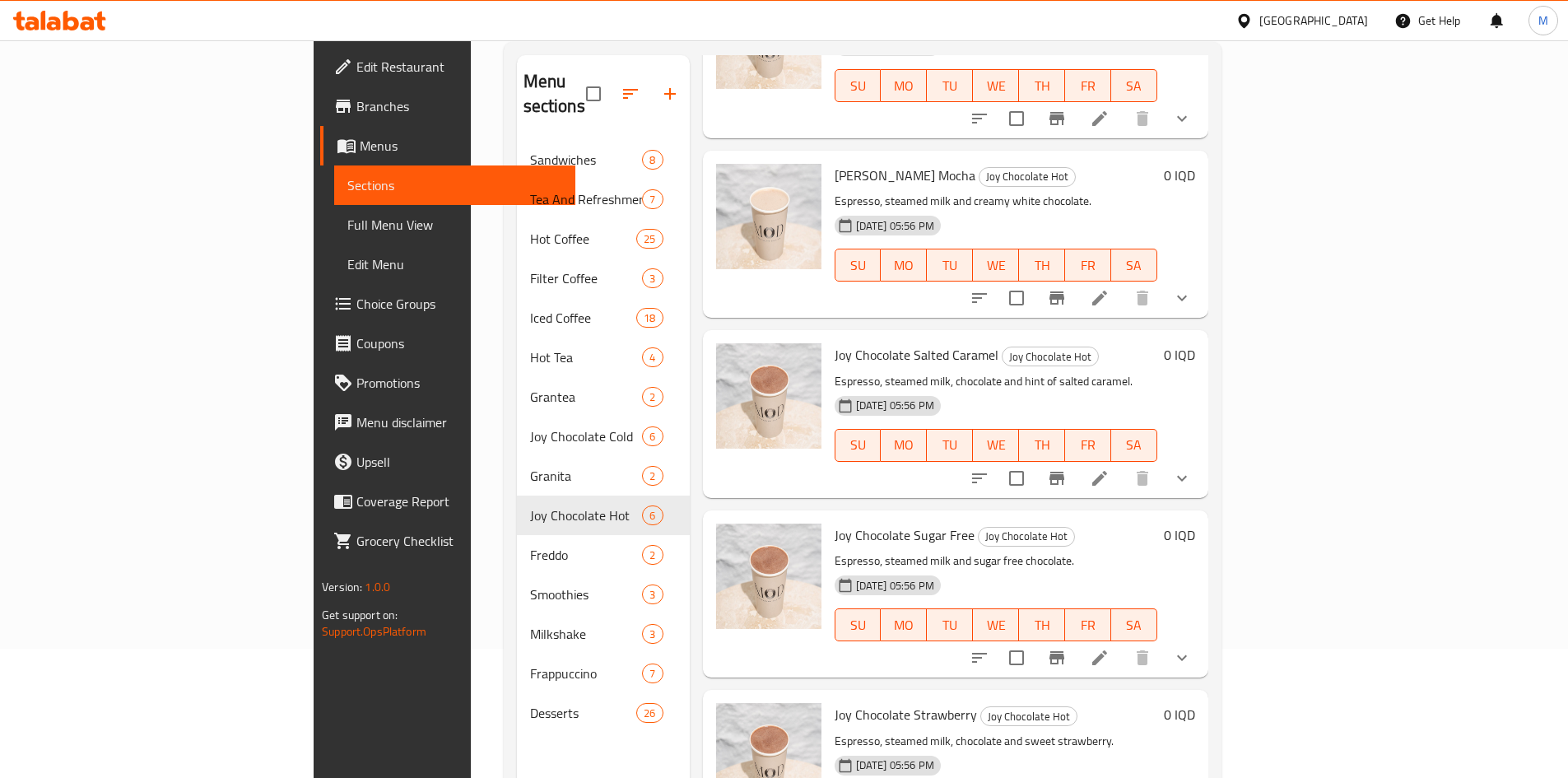
scroll to position [231, 0]
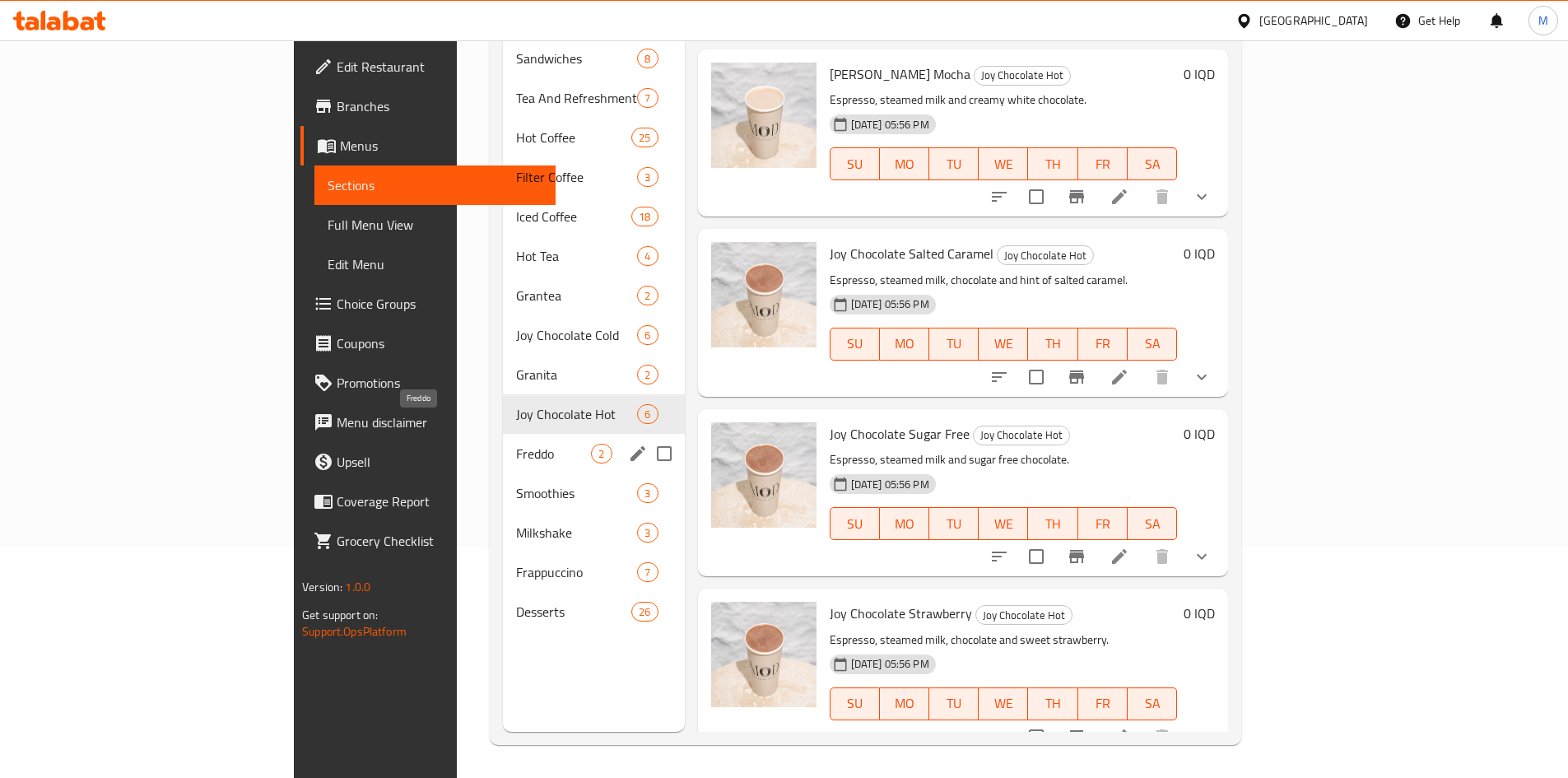
click at [516, 444] on span "Freddo" at bounding box center [554, 454] width 75 height 20
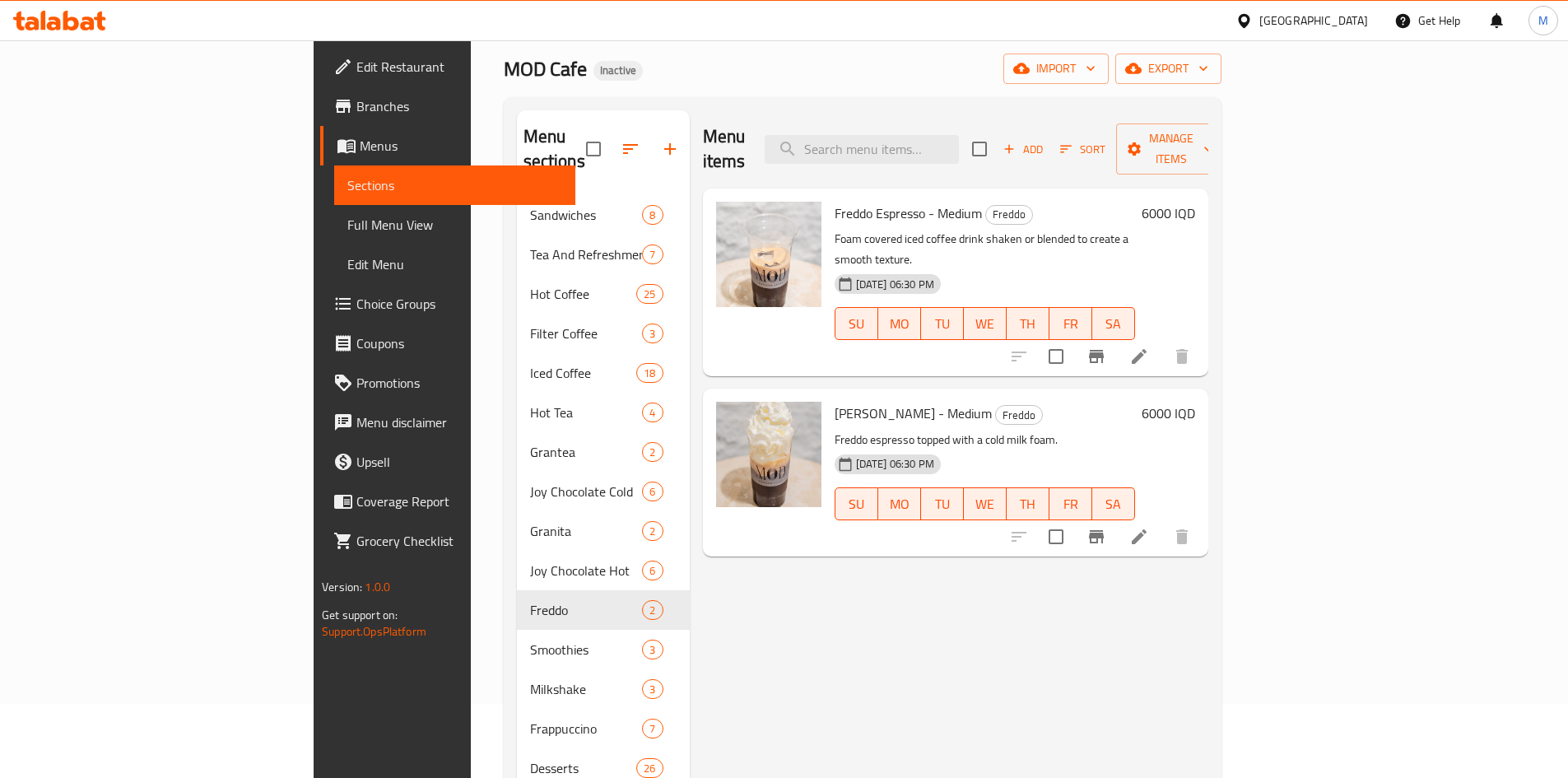
scroll to position [231, 0]
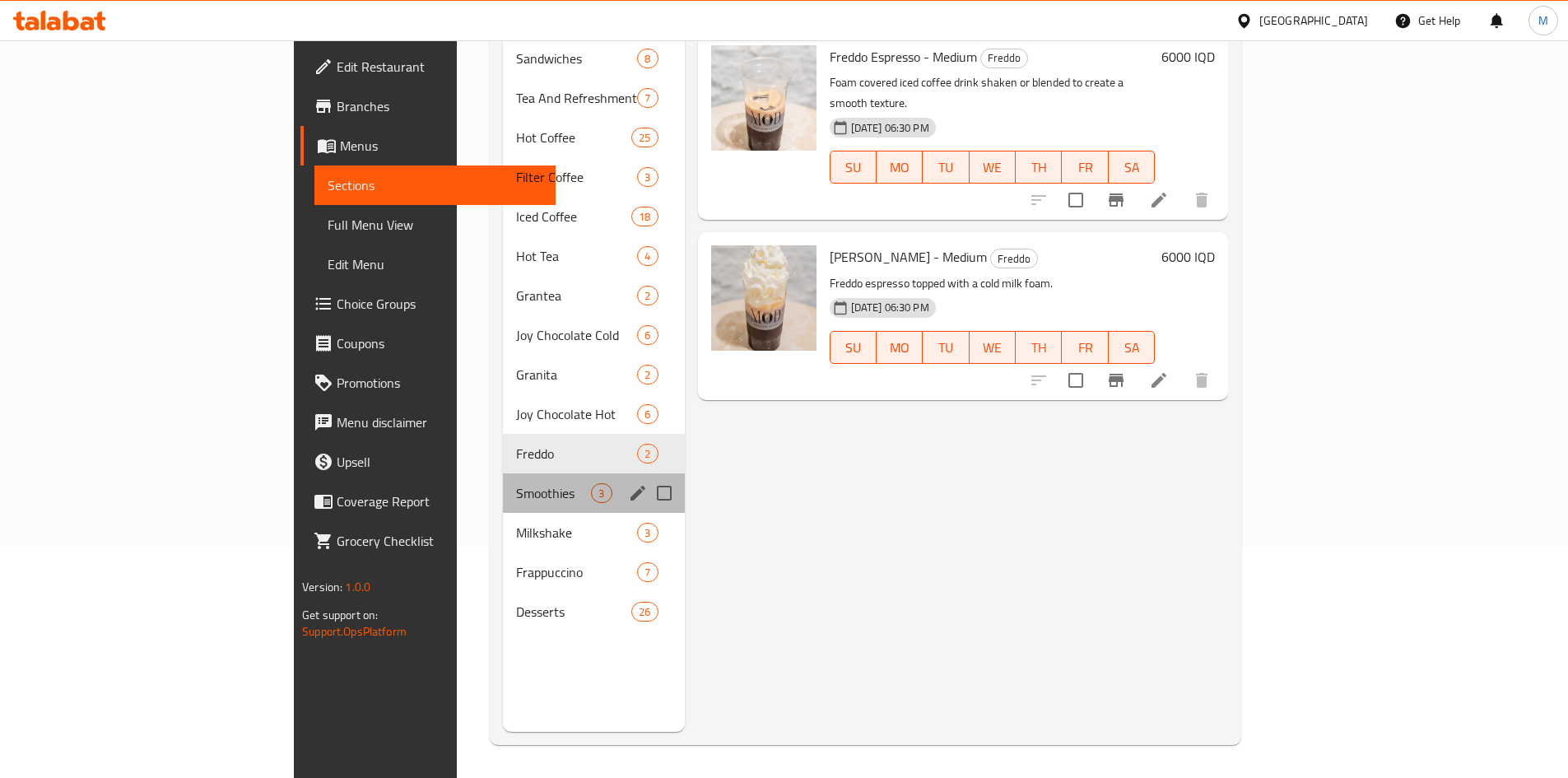
click at [503, 473] on div "Smoothies 3" at bounding box center [593, 492] width 181 height 39
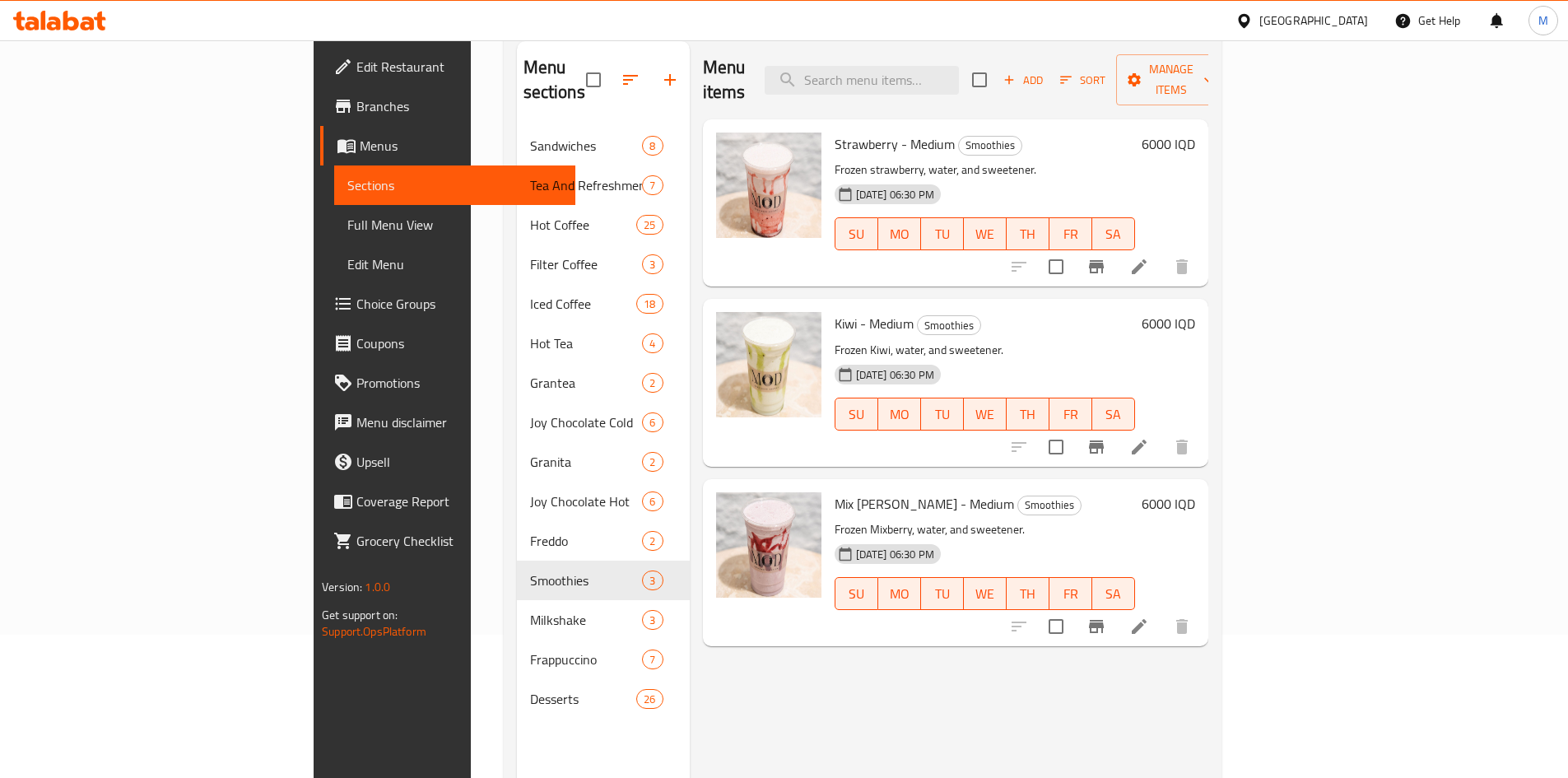
scroll to position [231, 0]
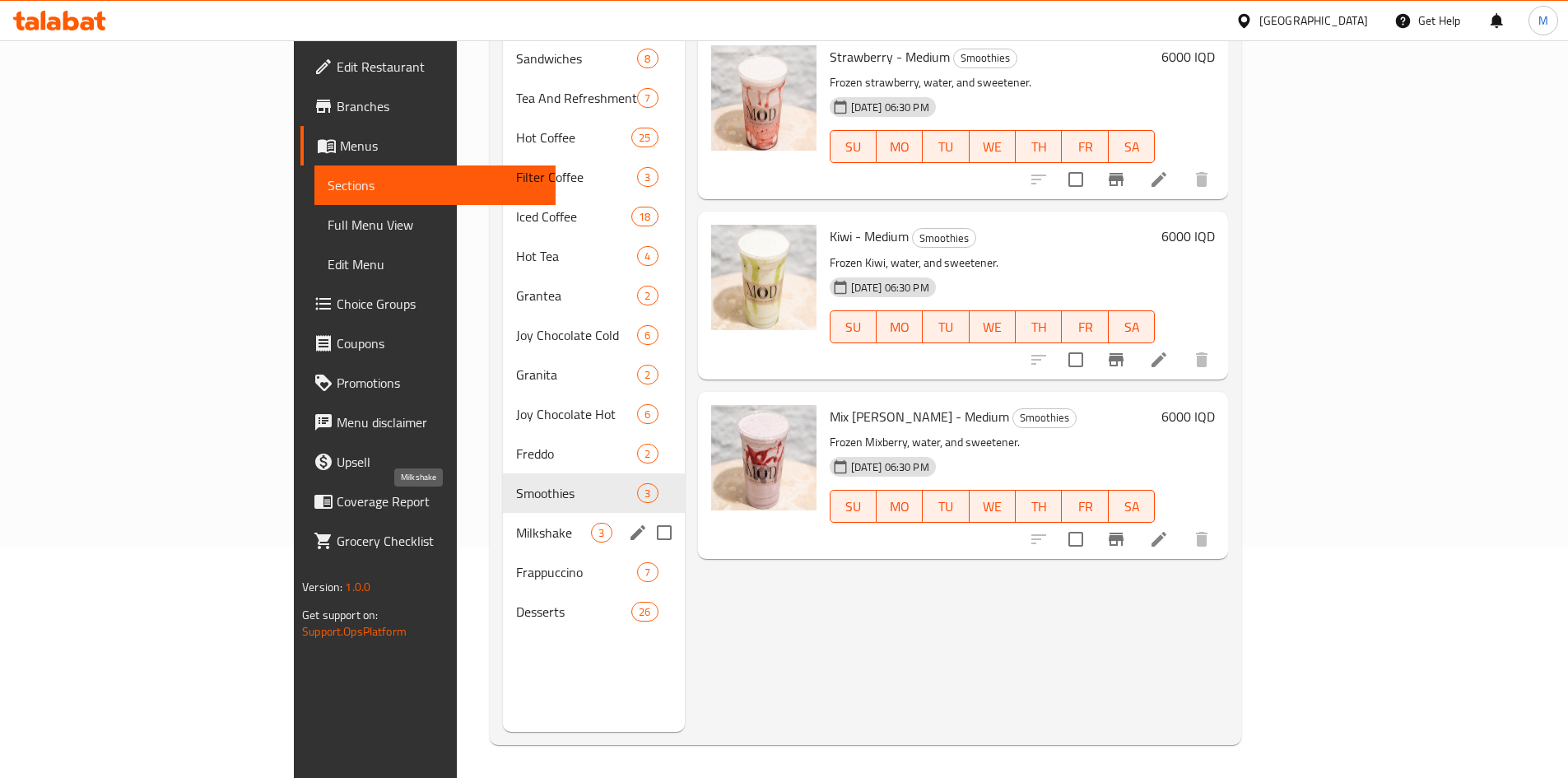
click at [516, 523] on span "Milkshake" at bounding box center [554, 533] width 75 height 20
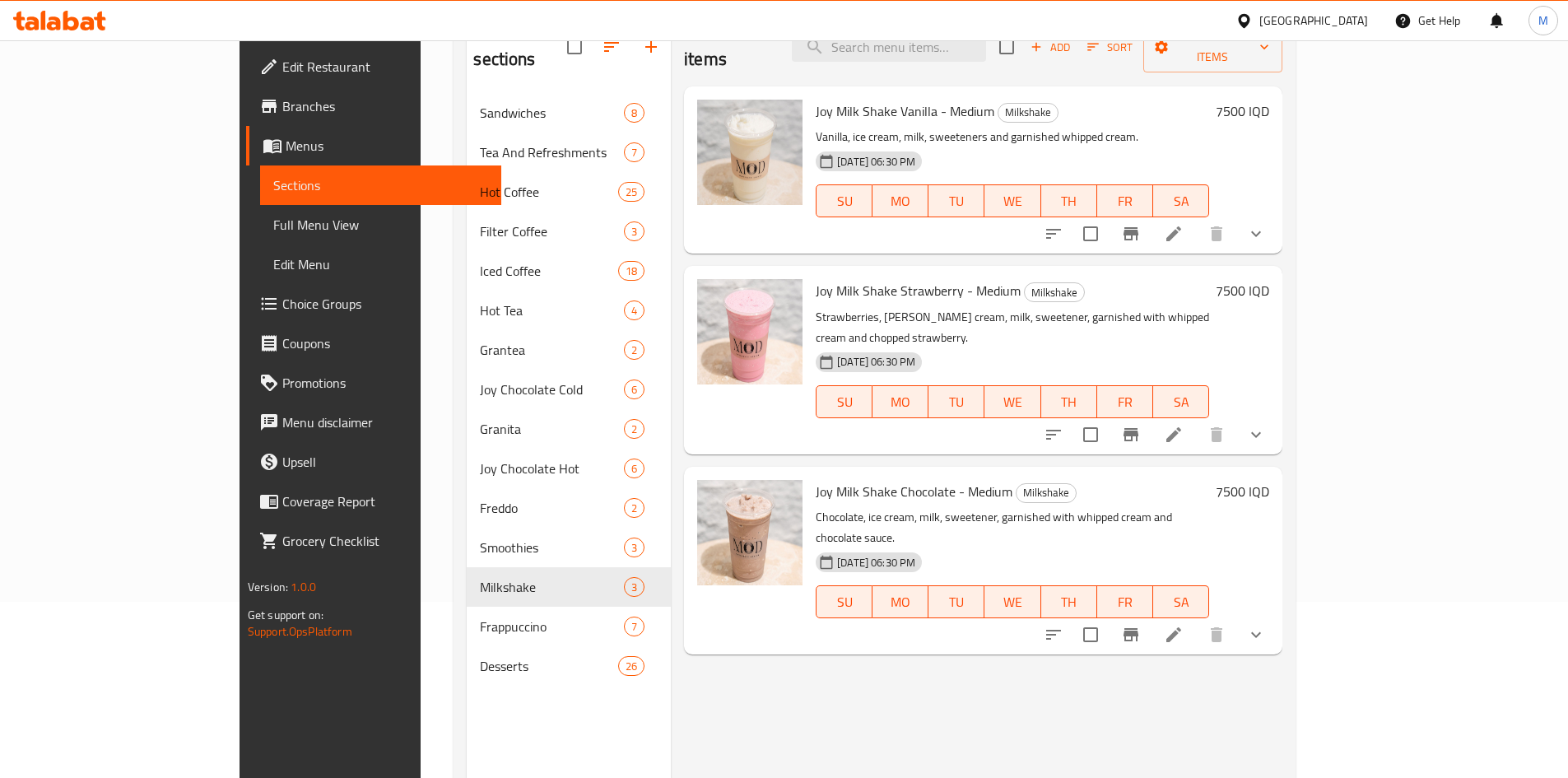
scroll to position [231, 0]
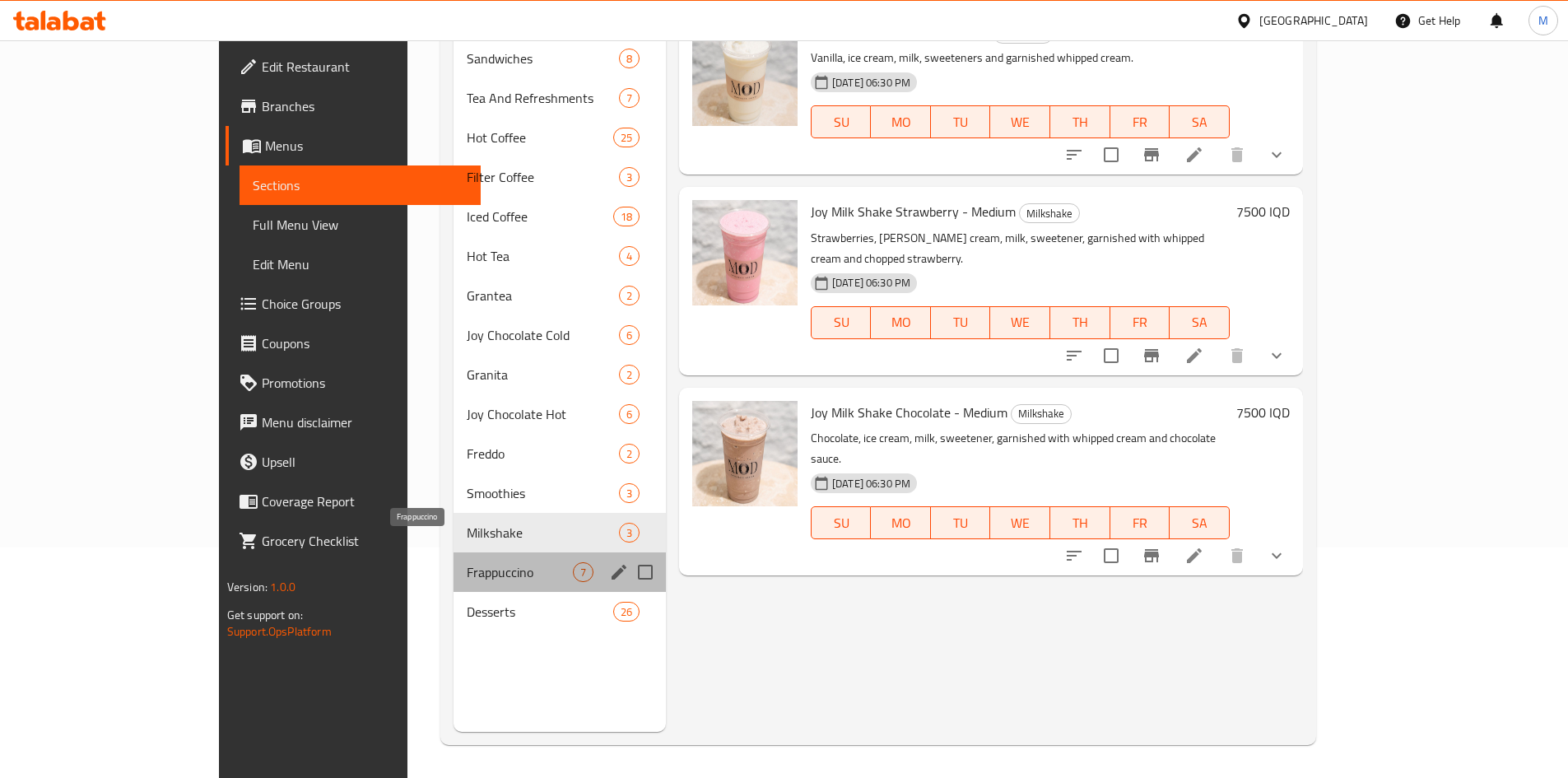
click at [467, 562] on span "Frappuccino" at bounding box center [520, 572] width 106 height 20
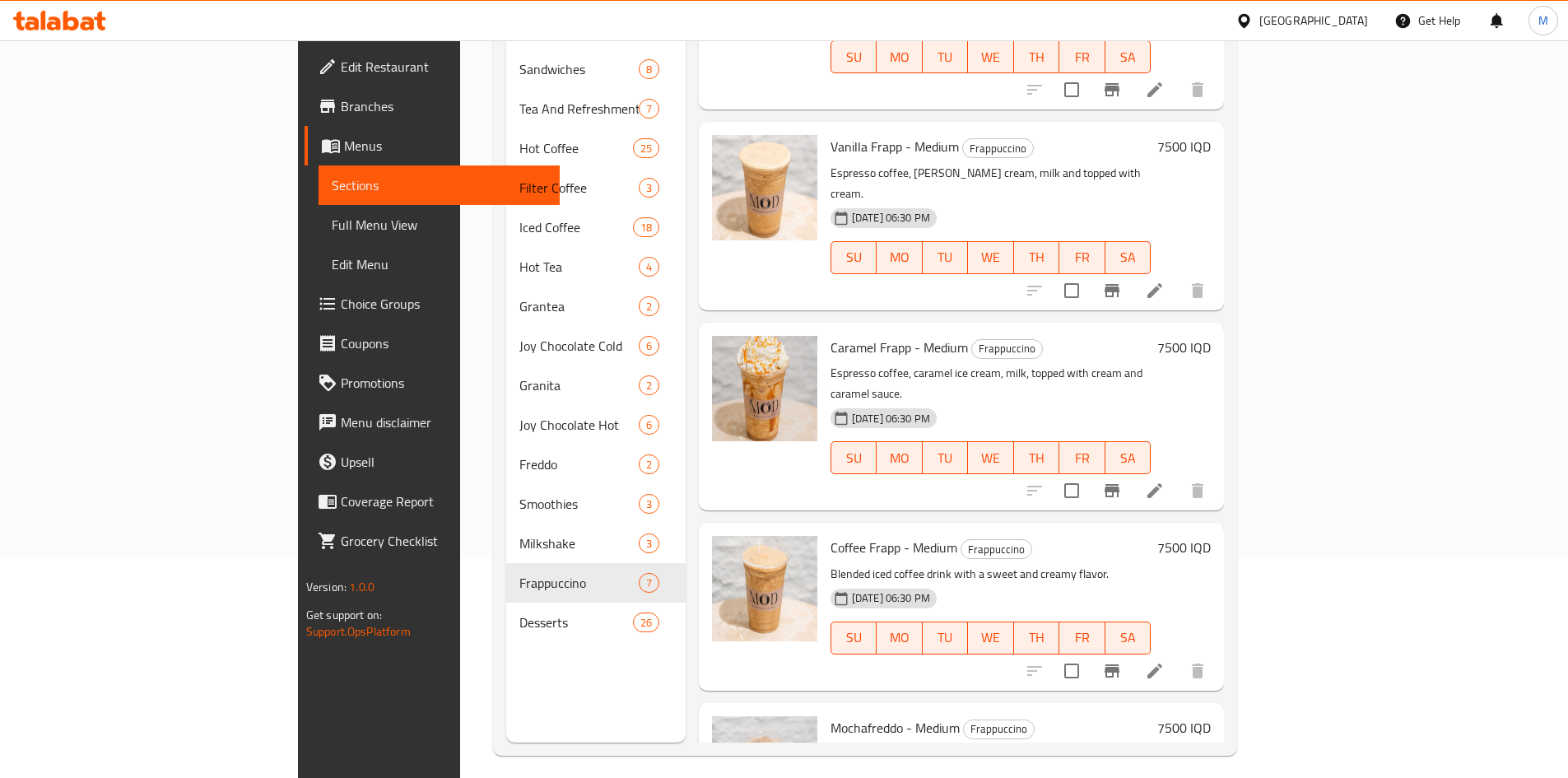
scroll to position [231, 0]
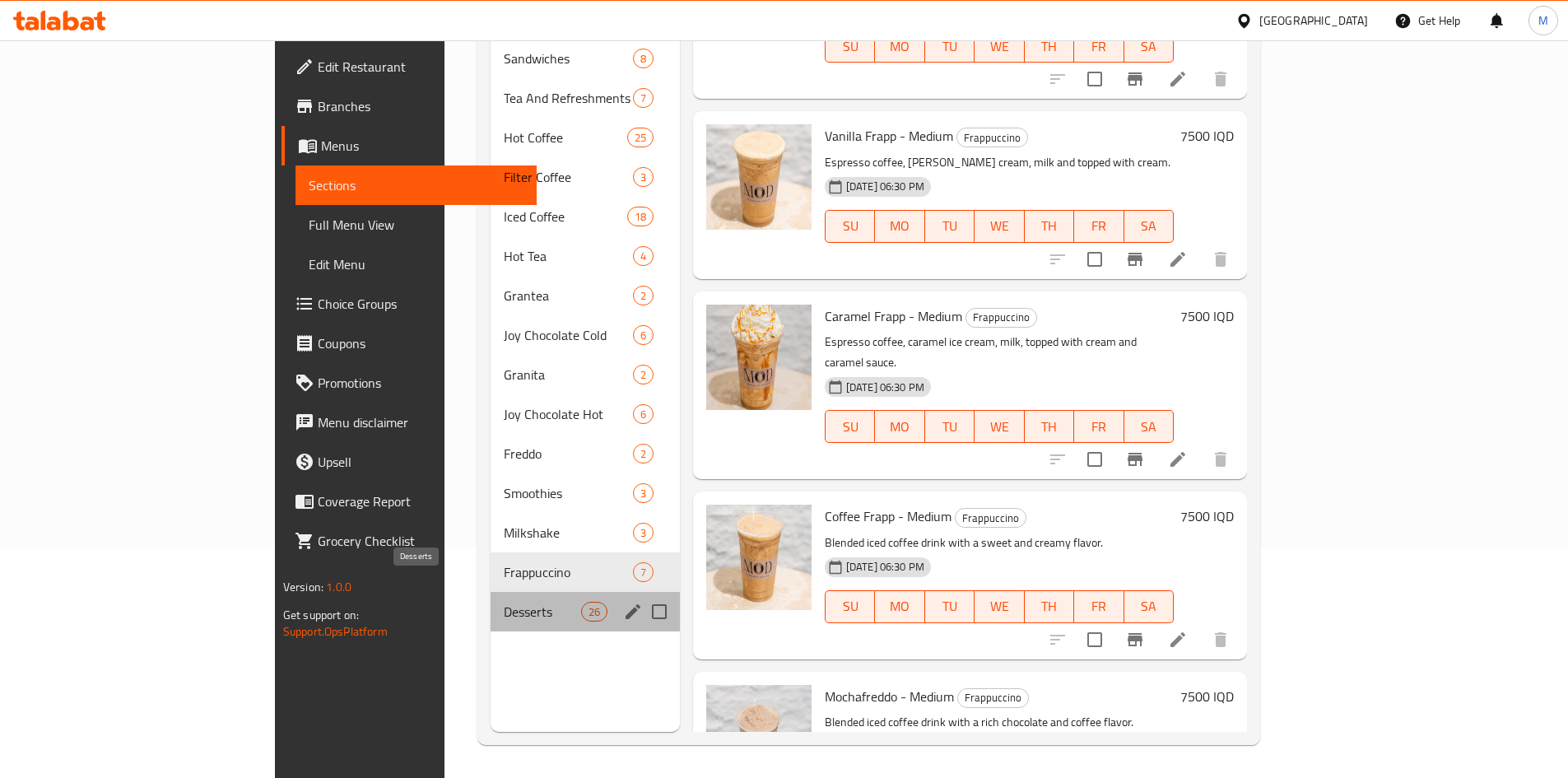
click at [503, 601] on span "Desserts" at bounding box center [542, 611] width 77 height 20
